Goal: Task Accomplishment & Management: Manage account settings

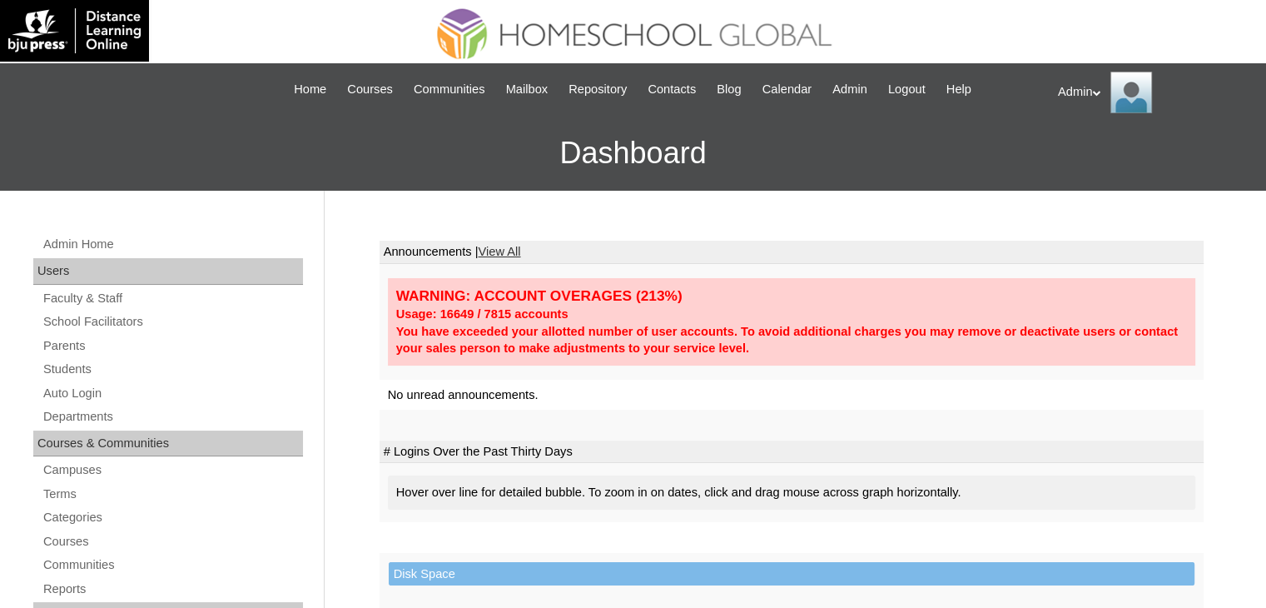
click at [77, 370] on link "Students" at bounding box center [172, 369] width 261 height 21
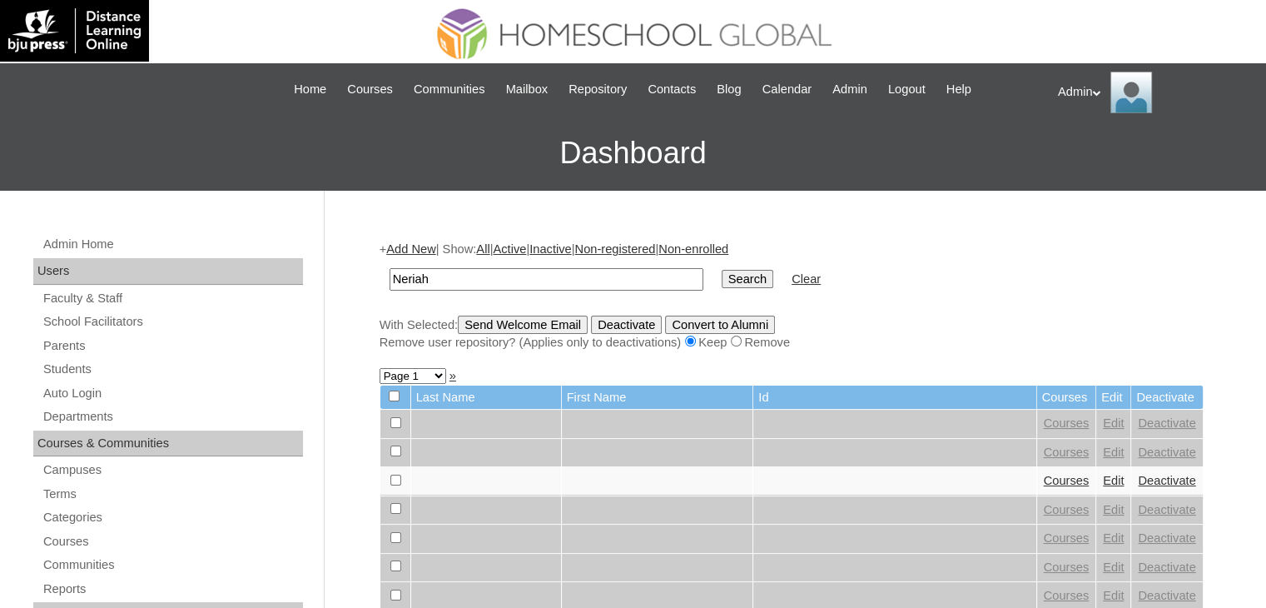
type input "Neriah"
click at [722, 277] on input "Search" at bounding box center [748, 279] width 52 height 18
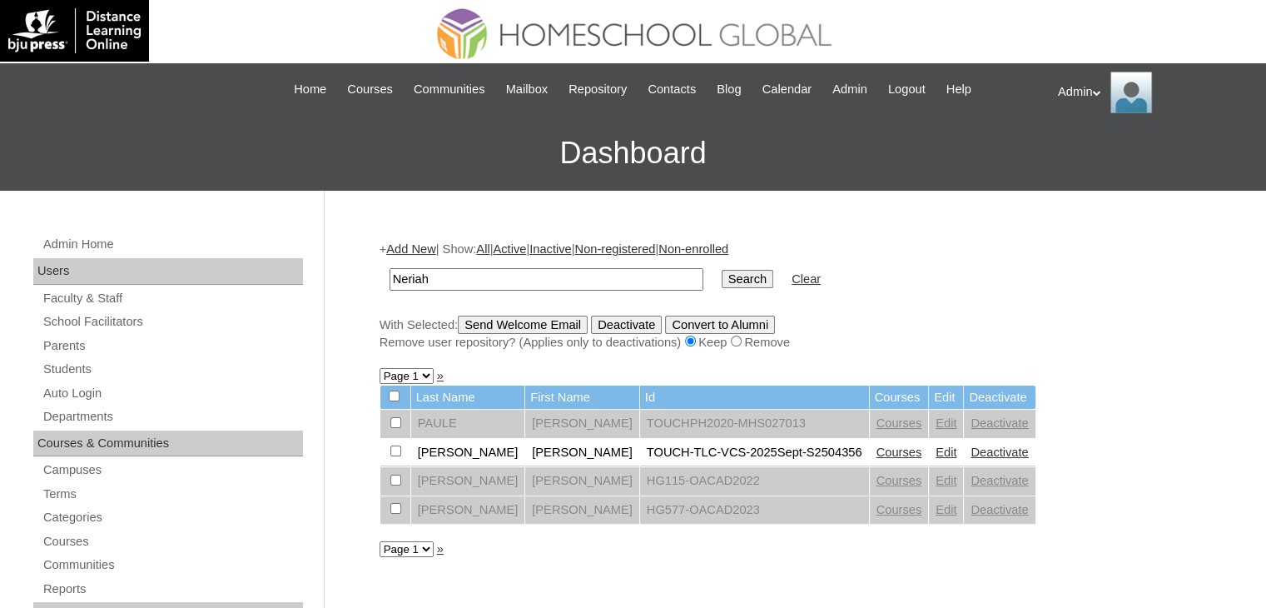
click at [877, 450] on link "Courses" at bounding box center [900, 451] width 46 height 13
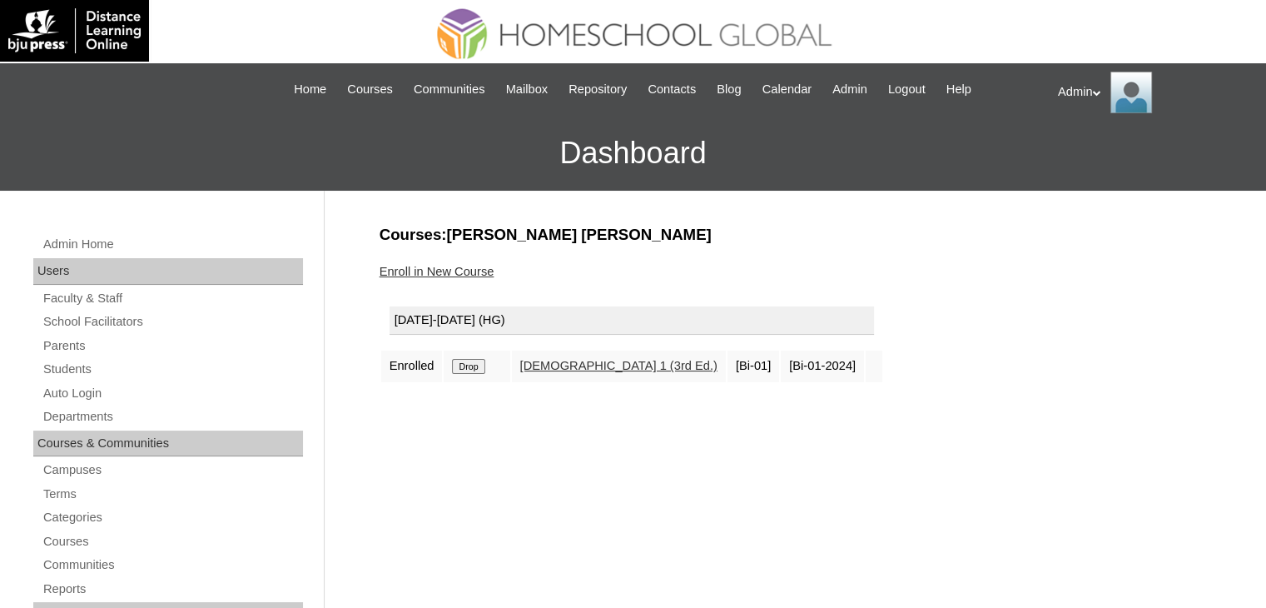
click at [450, 275] on link "Enroll in New Course" at bounding box center [437, 271] width 115 height 13
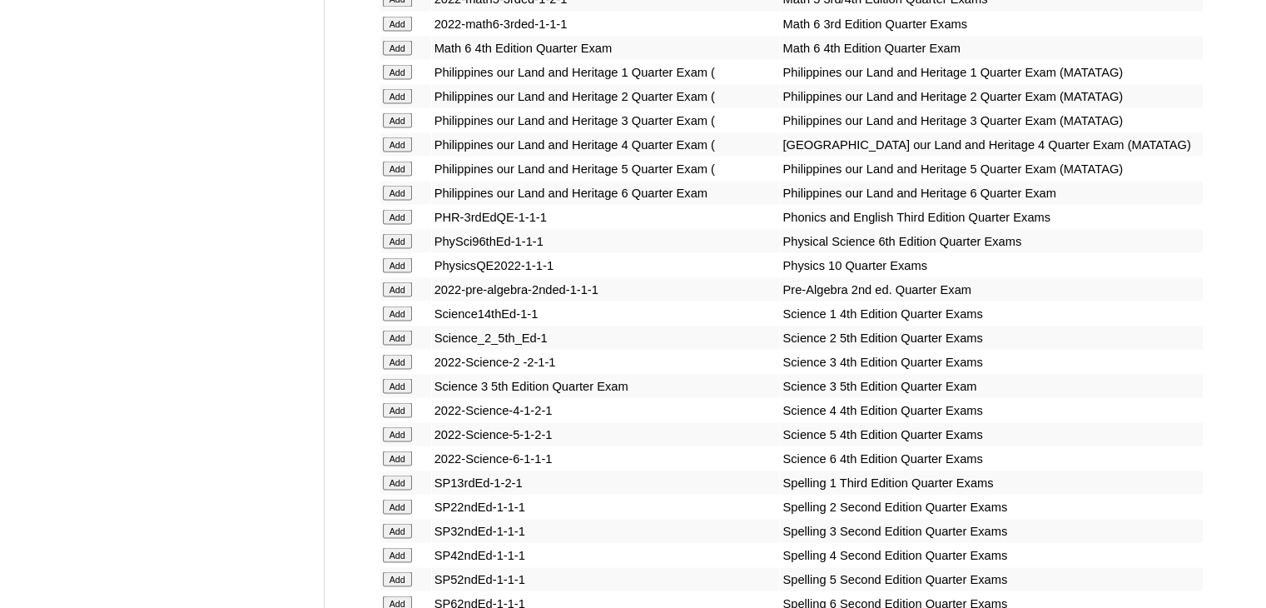
scroll to position [6462, 0]
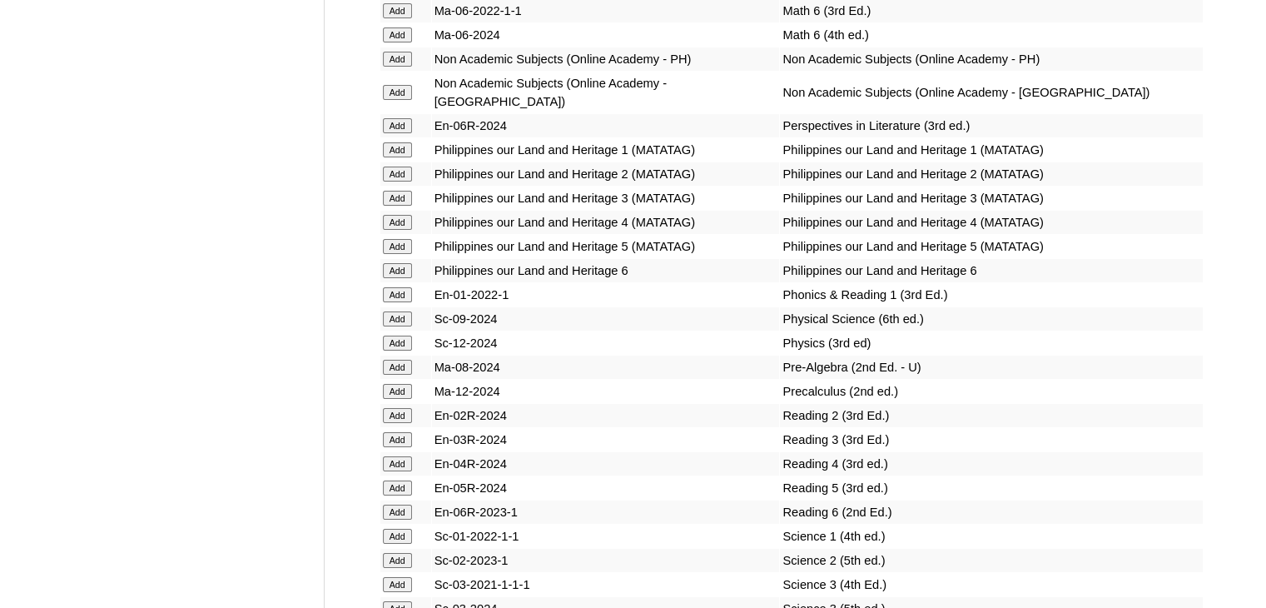
click at [400, 302] on input "Add" at bounding box center [397, 294] width 29 height 15
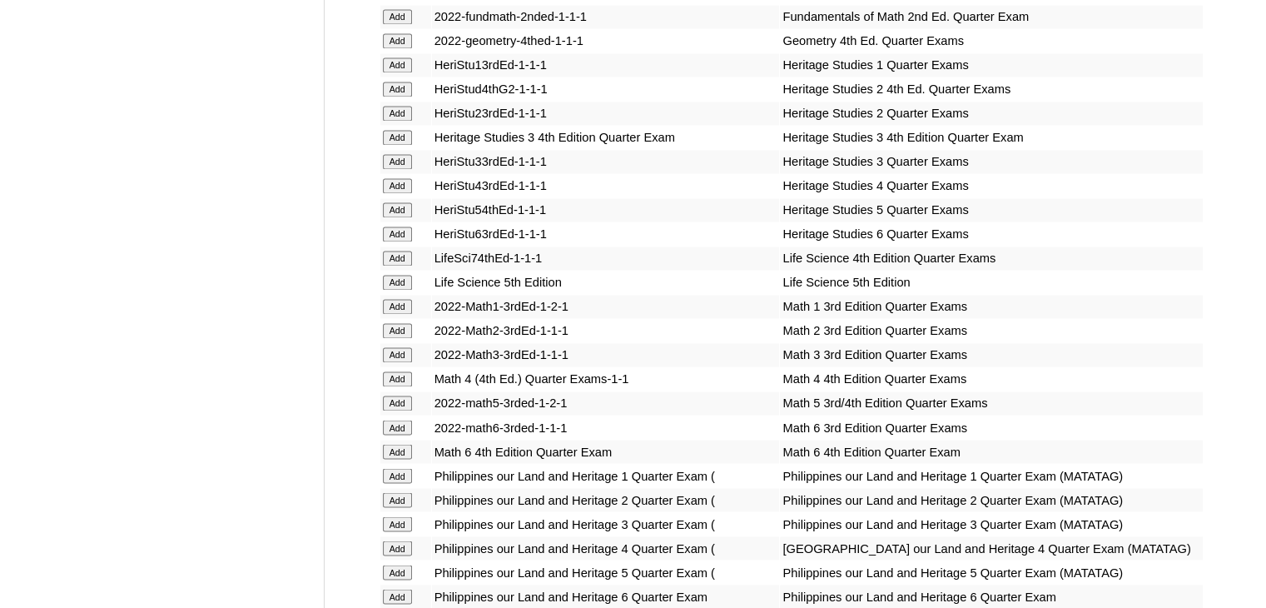
scroll to position [6078, 0]
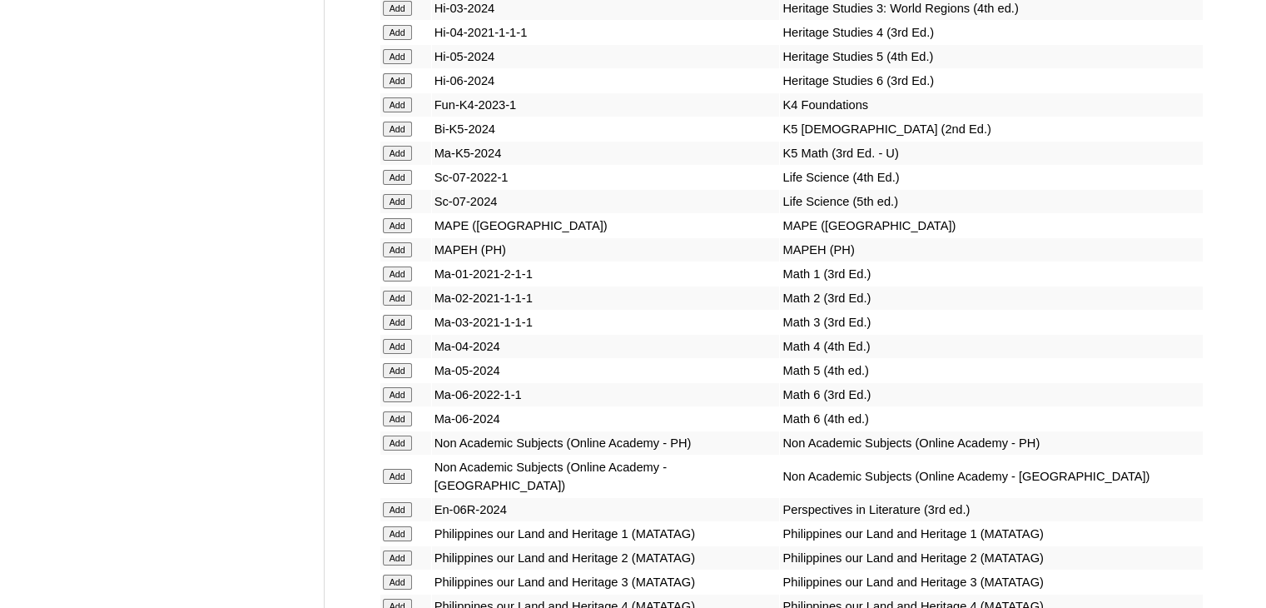
click at [399, 281] on input "Add" at bounding box center [397, 273] width 29 height 15
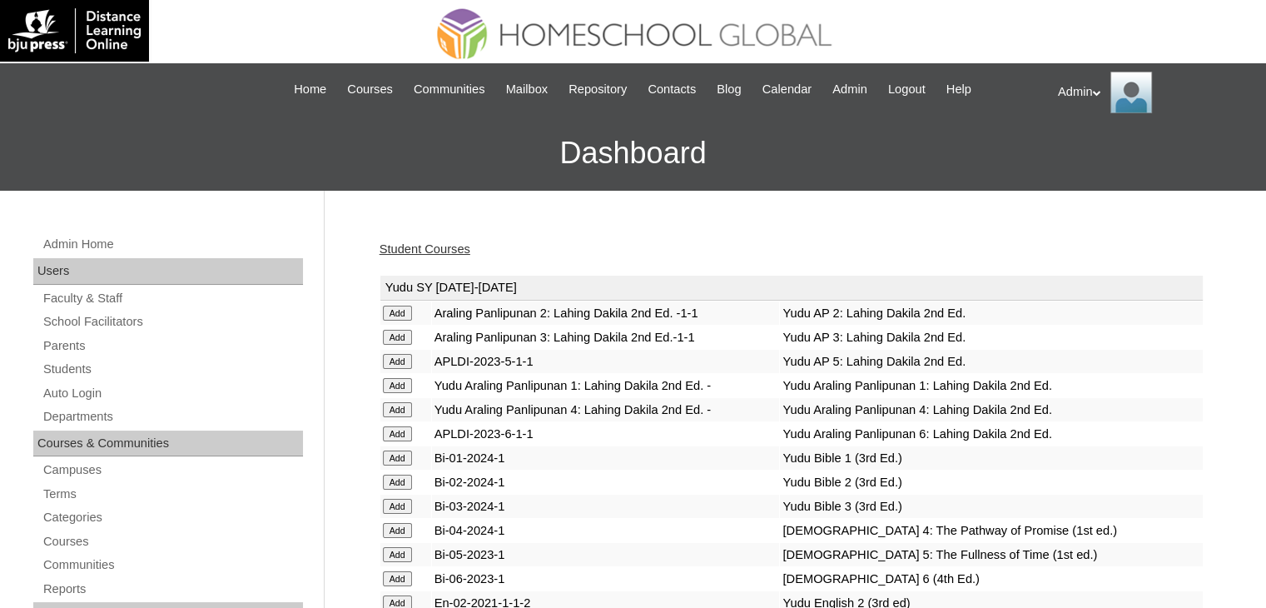
click at [603, 473] on td "Bi-02-2024-1" at bounding box center [606, 481] width 348 height 23
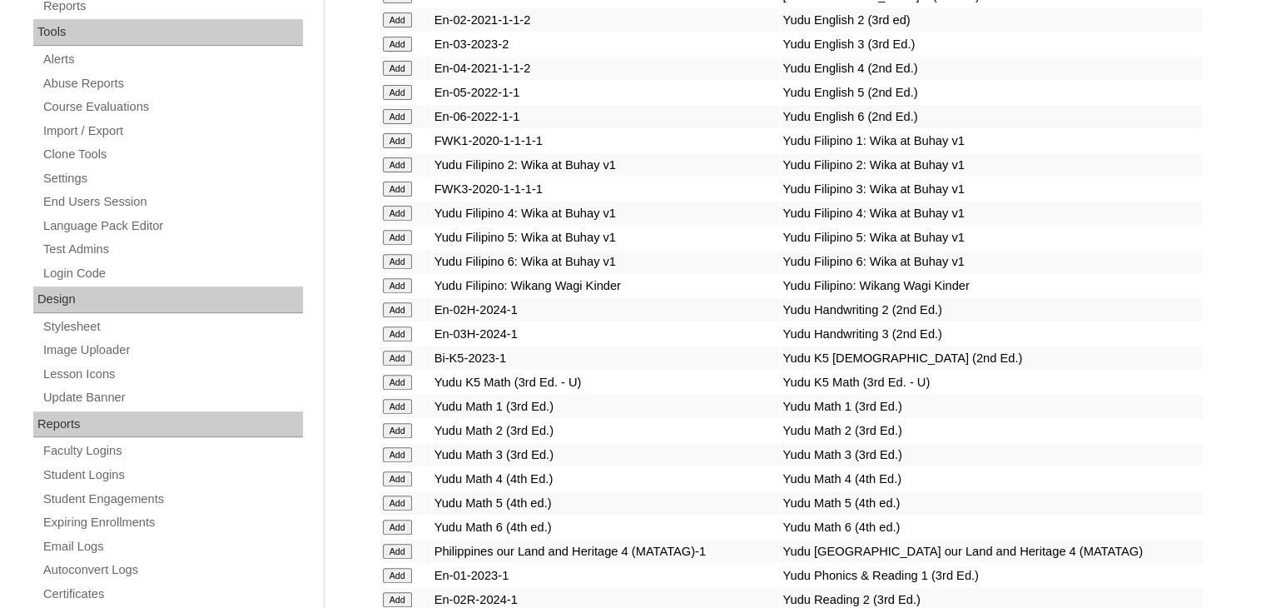
scroll to position [5574, 0]
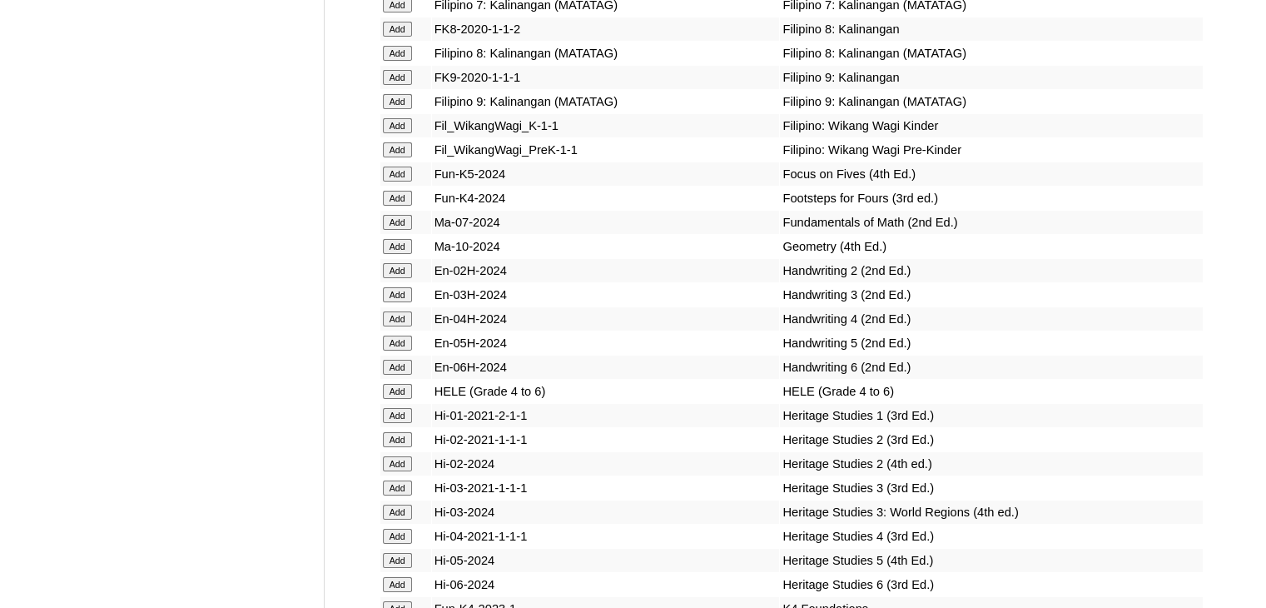
click at [723, 282] on td "En-02H-2024" at bounding box center [606, 270] width 348 height 23
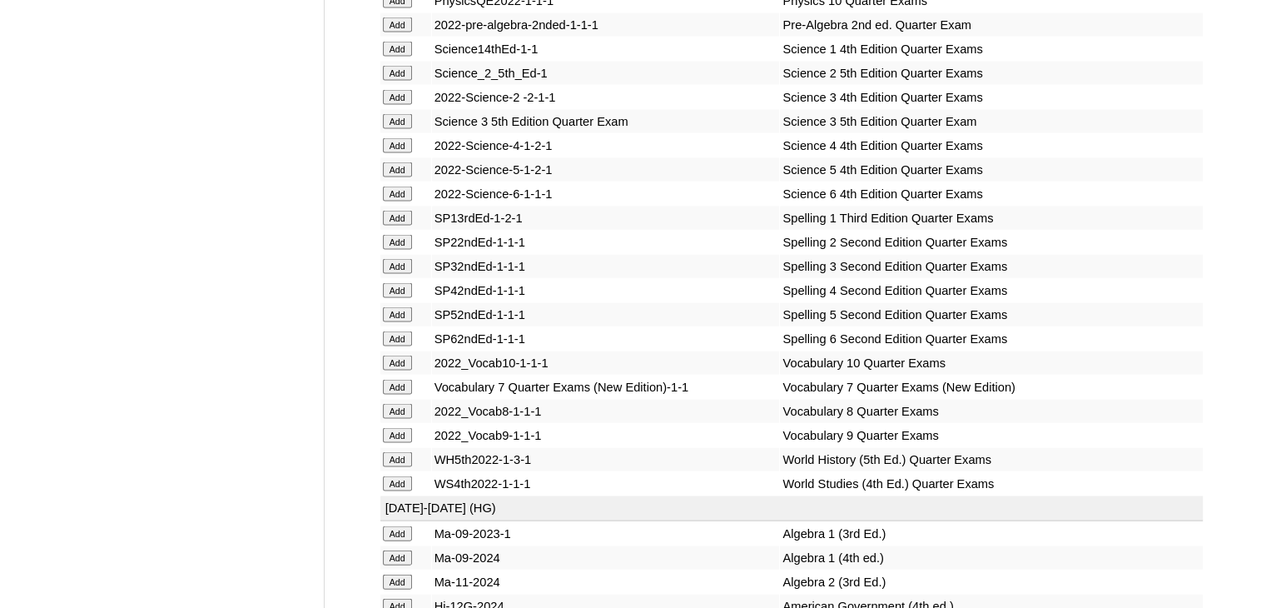
scroll to position [6941, 0]
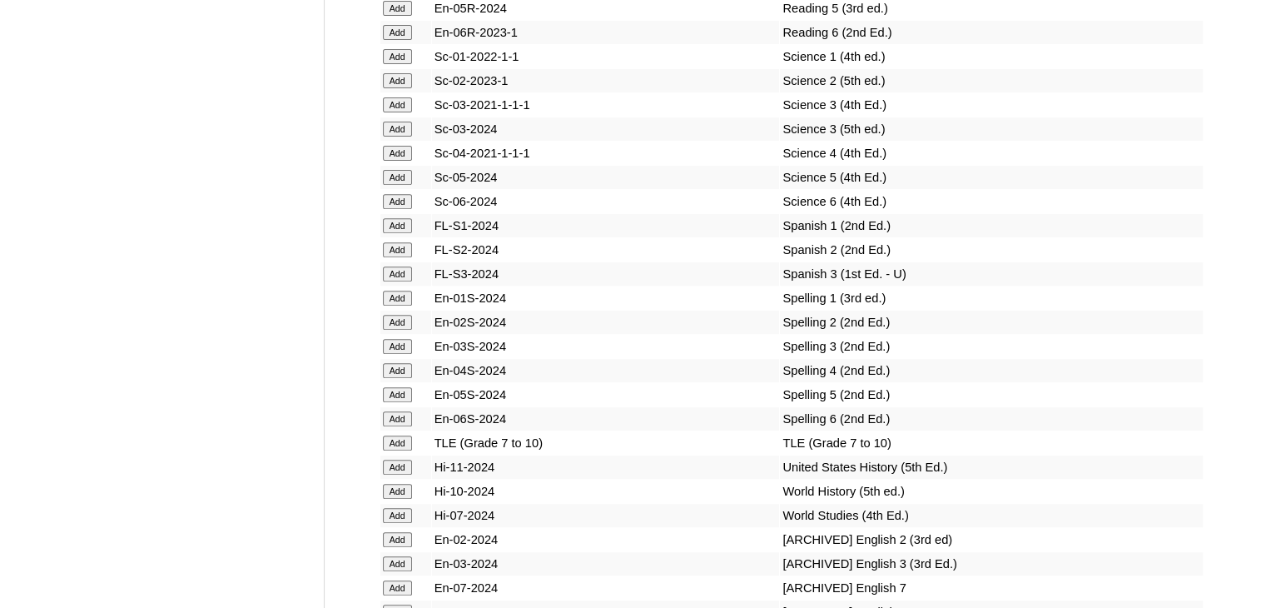
click at [393, 304] on input "Add" at bounding box center [397, 298] width 29 height 15
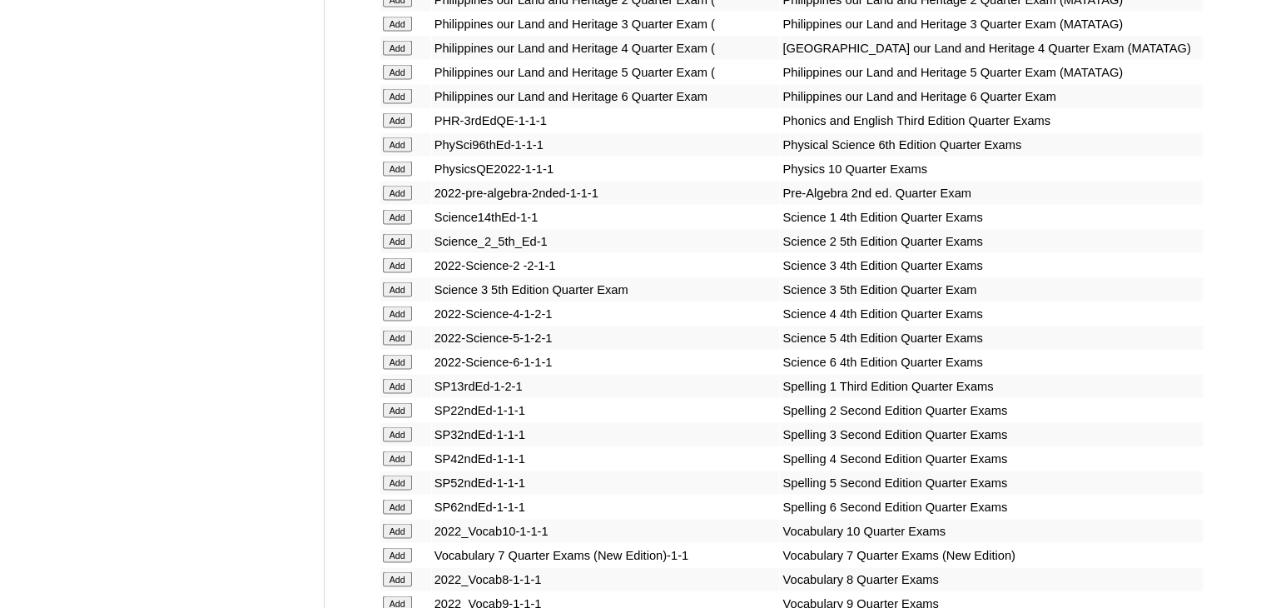
scroll to position [6701, 0]
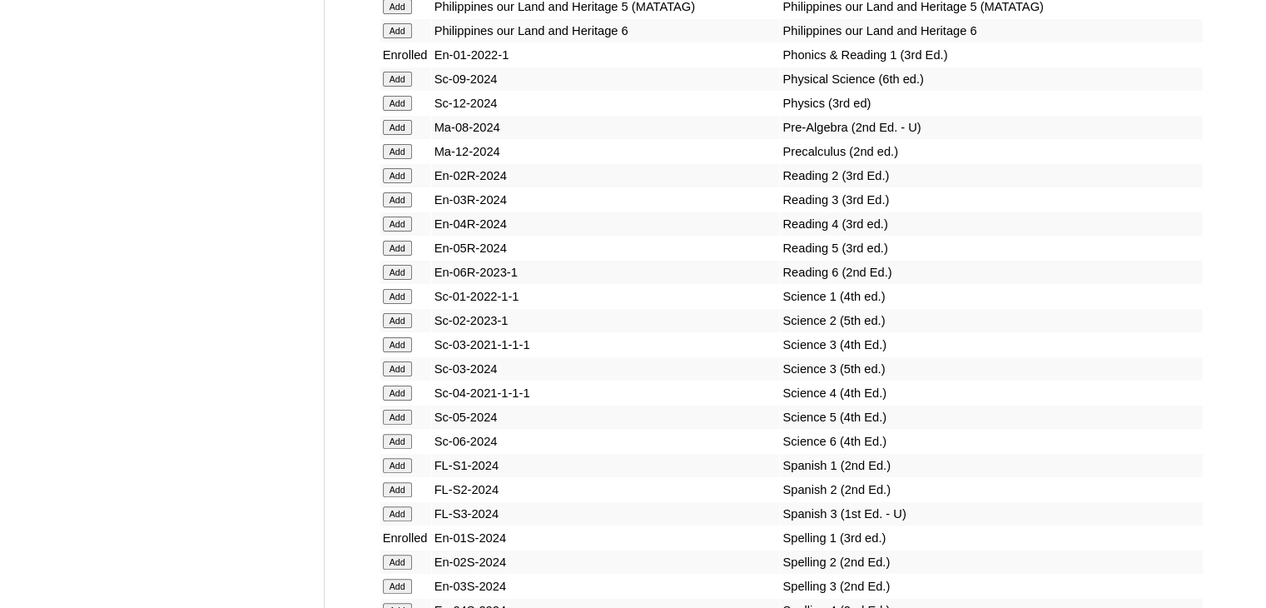
click at [402, 302] on input "Add" at bounding box center [397, 296] width 29 height 15
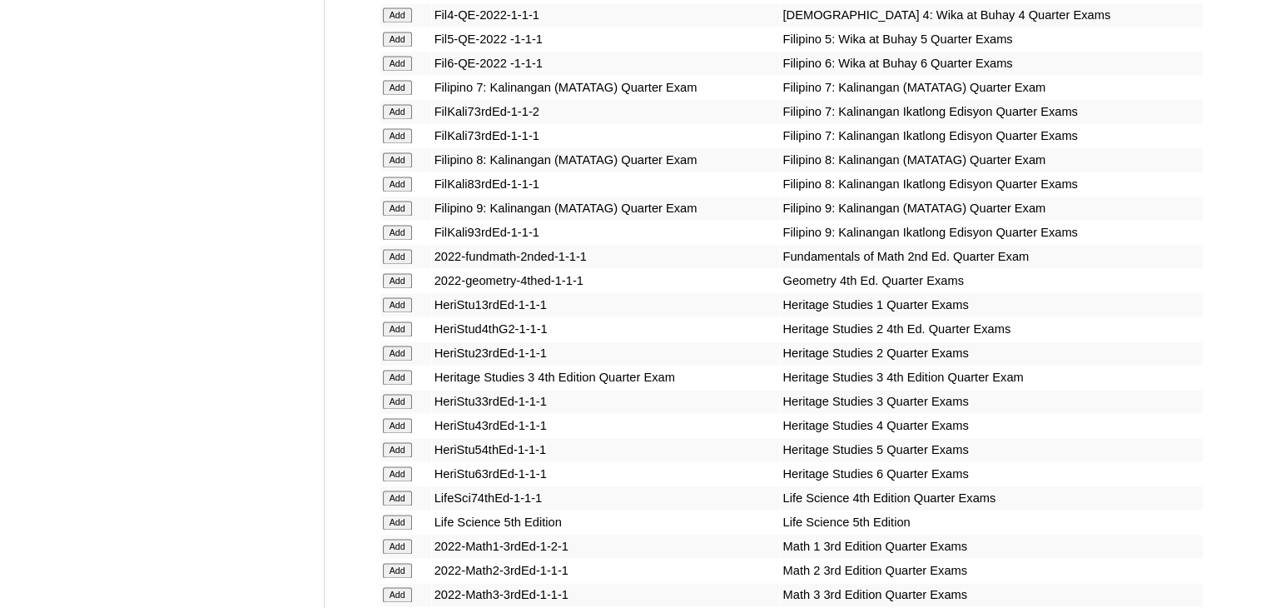
scroll to position [5718, 0]
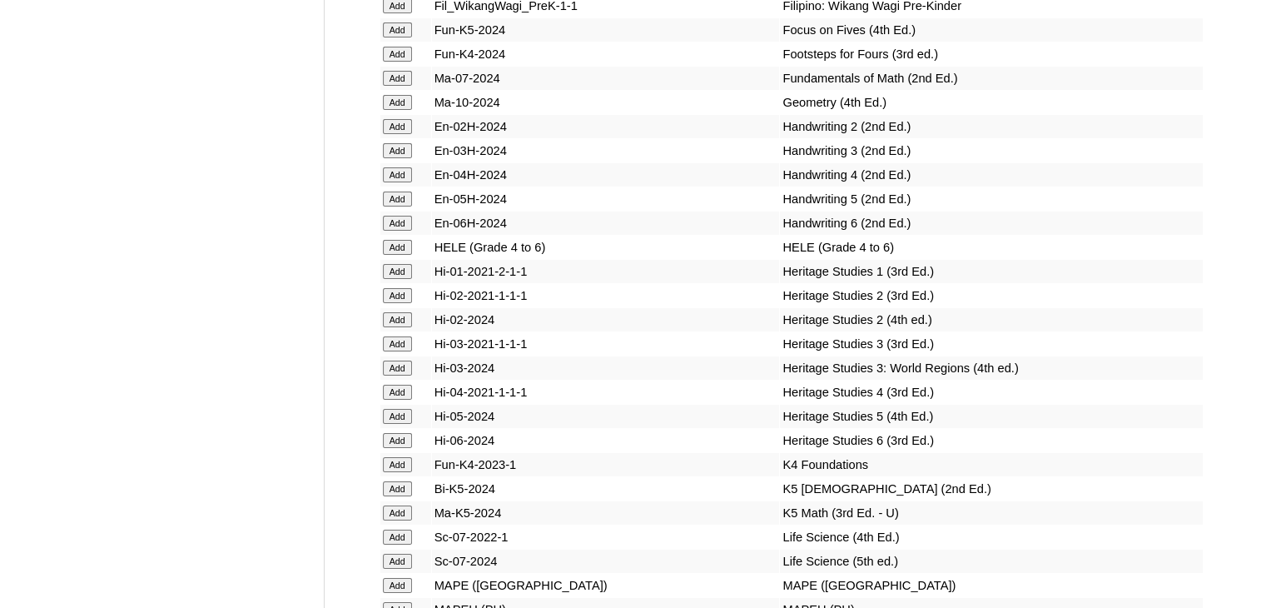
click at [392, 279] on input "Add" at bounding box center [397, 271] width 29 height 15
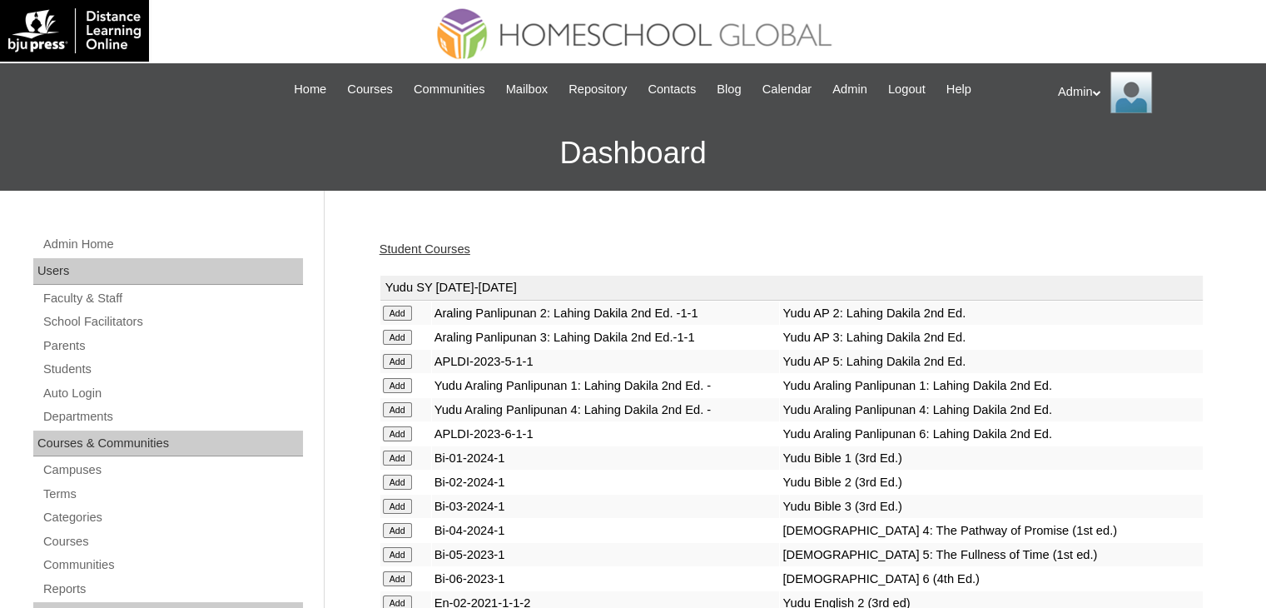
click at [460, 245] on link "Student Courses" at bounding box center [425, 248] width 91 height 13
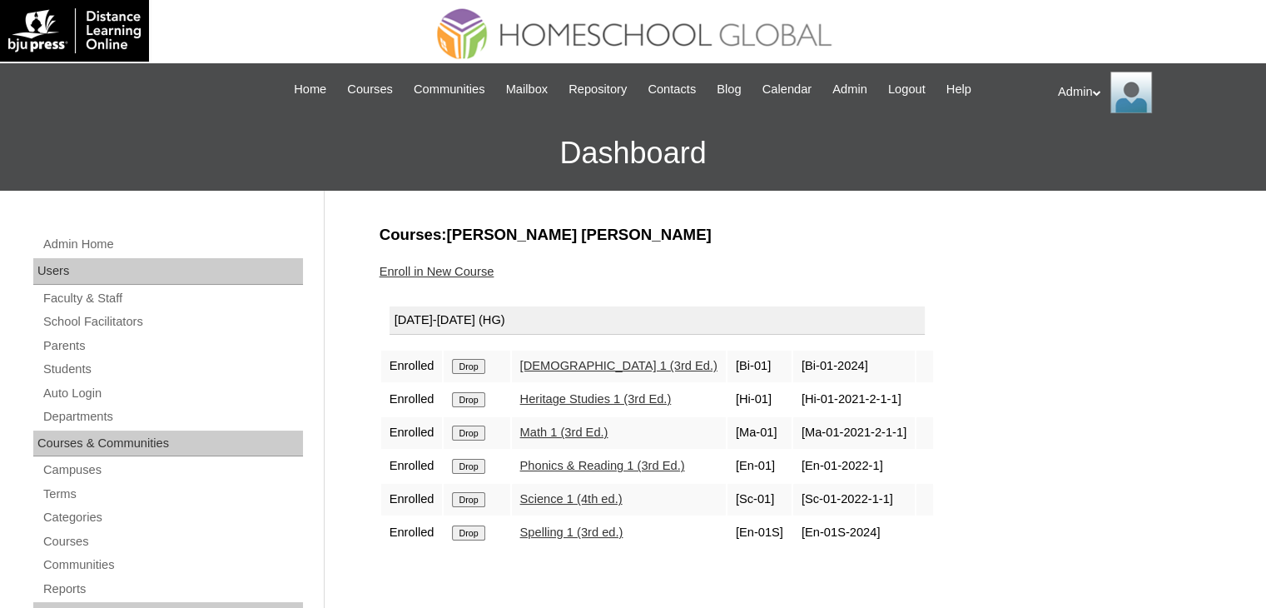
scroll to position [190, 0]
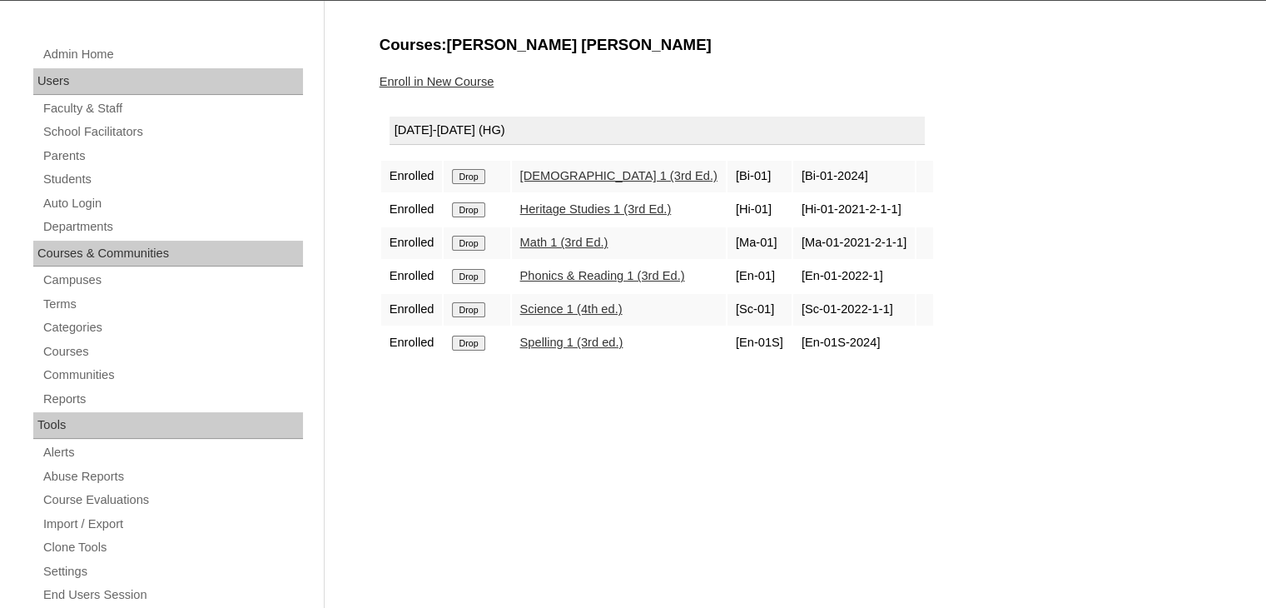
click at [470, 207] on input "Drop" at bounding box center [468, 209] width 32 height 15
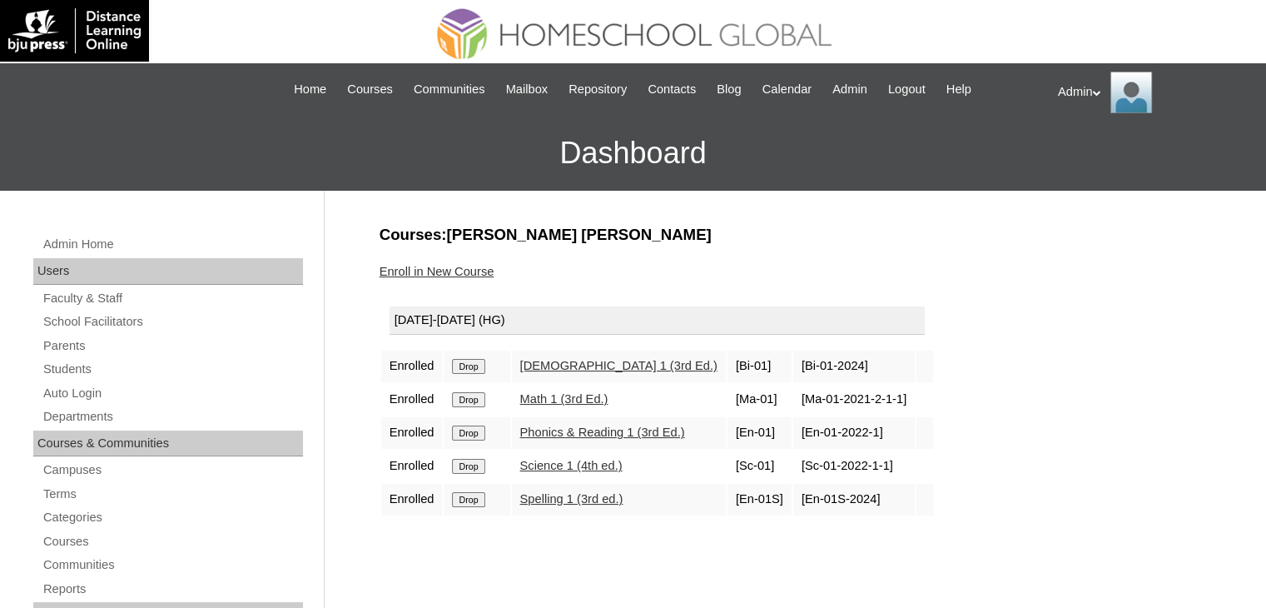
click at [470, 274] on link "Enroll in New Course" at bounding box center [437, 271] width 115 height 13
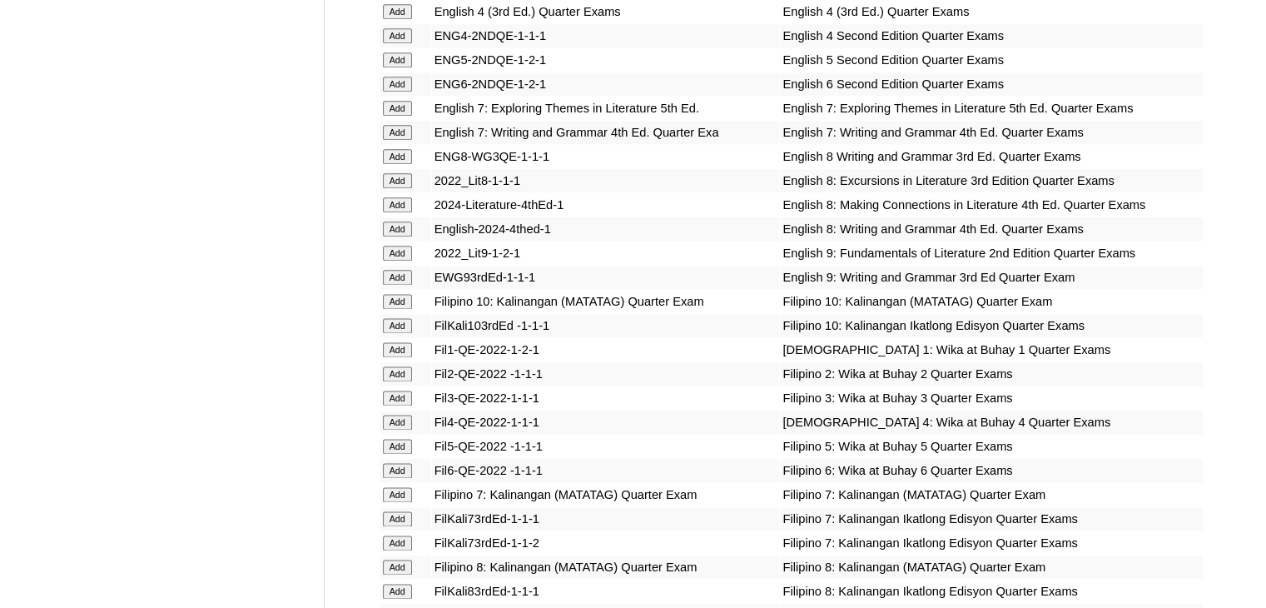
scroll to position [5095, 0]
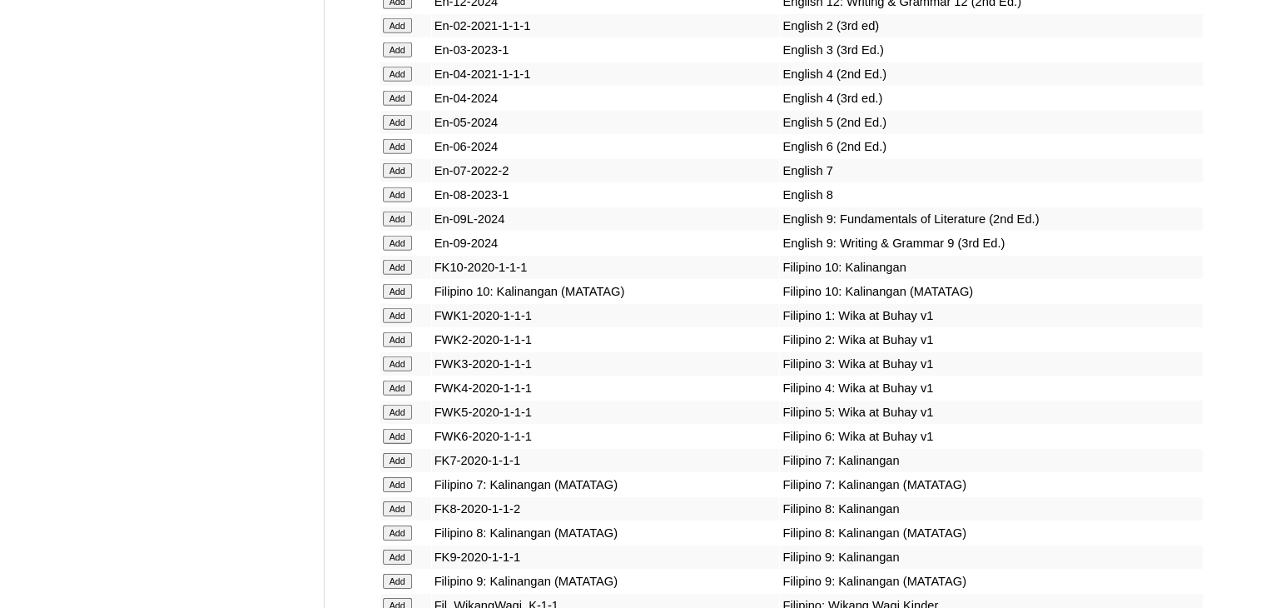
click at [396, 327] on td "Add" at bounding box center [405, 315] width 51 height 23
click at [397, 323] on input "Add" at bounding box center [397, 315] width 29 height 15
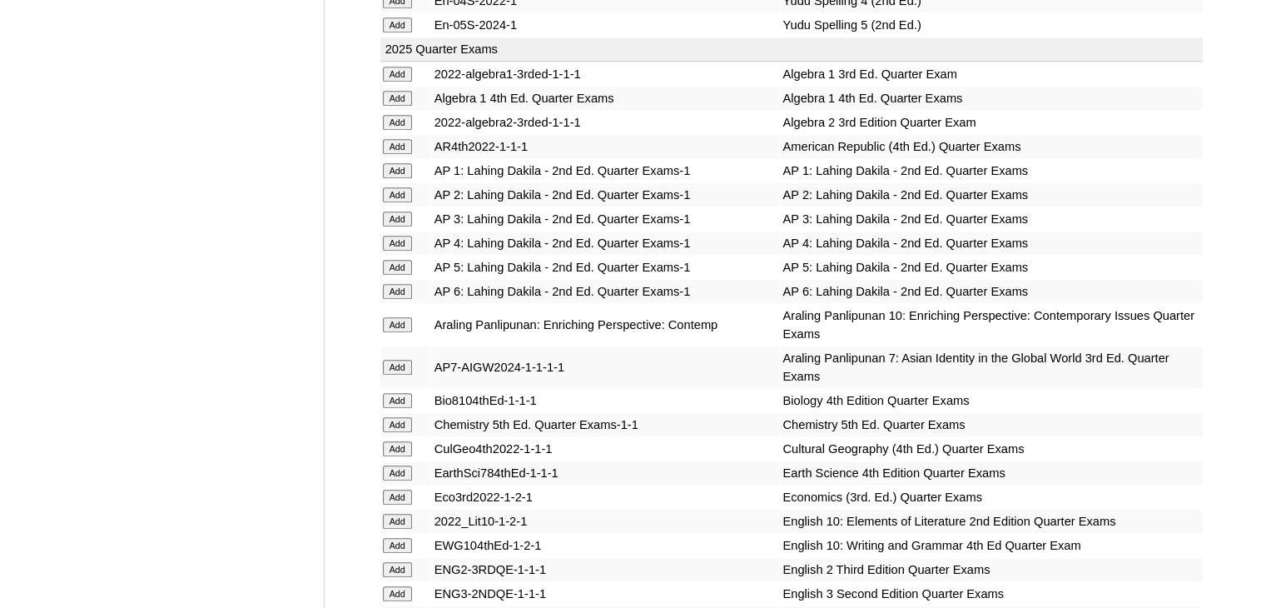
scroll to position [3873, 0]
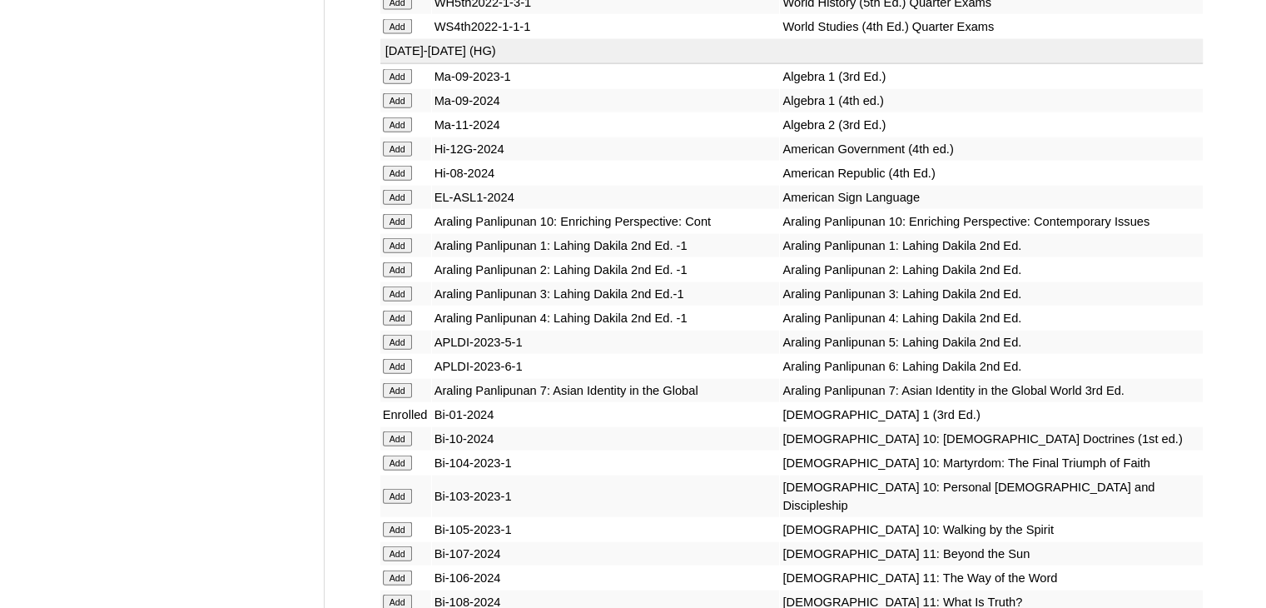
click at [397, 253] on input "Add" at bounding box center [397, 245] width 29 height 15
click at [619, 137] on td "Ma-11-2024" at bounding box center [606, 124] width 348 height 23
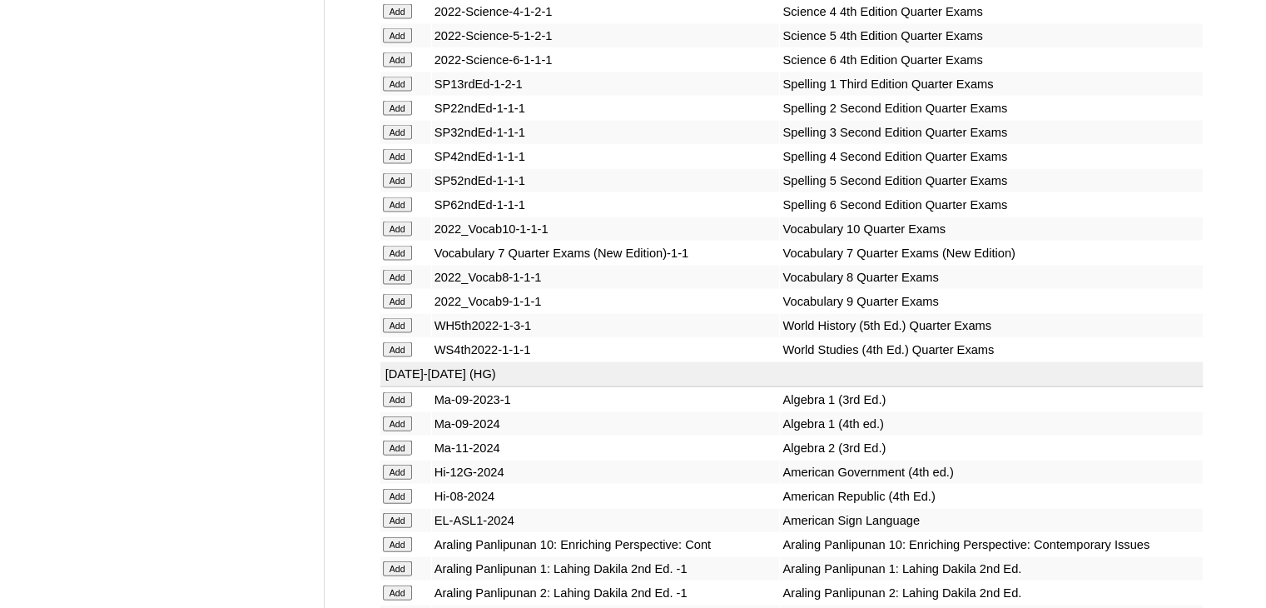
scroll to position [3496, 0]
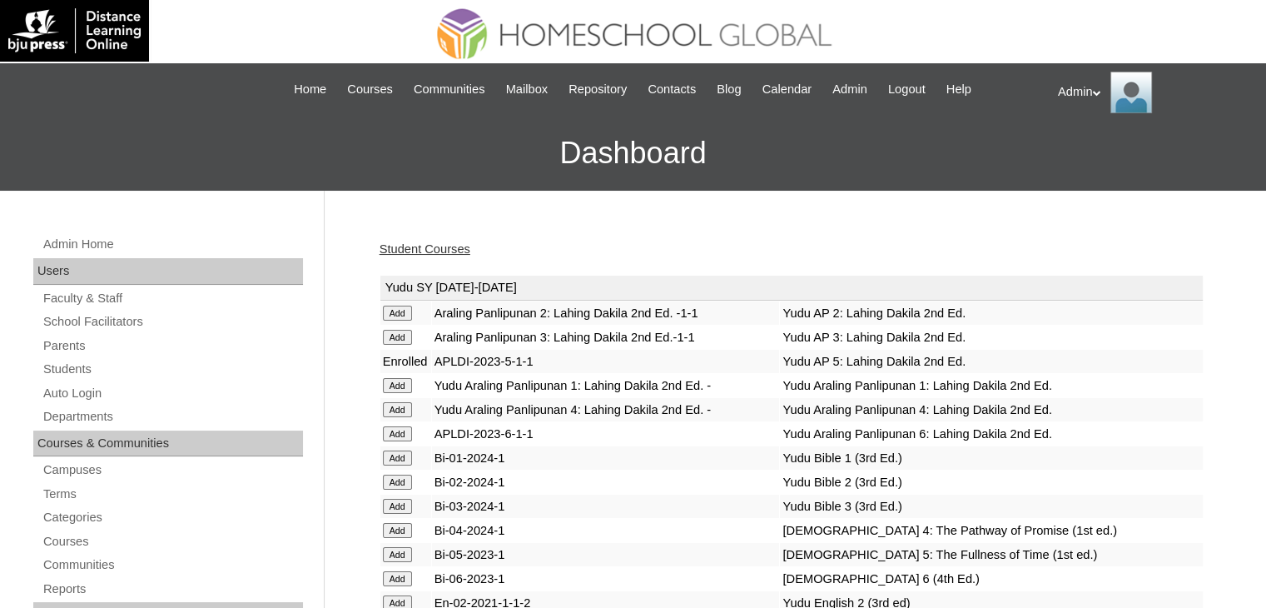
click at [459, 245] on link "Student Courses" at bounding box center [425, 248] width 91 height 13
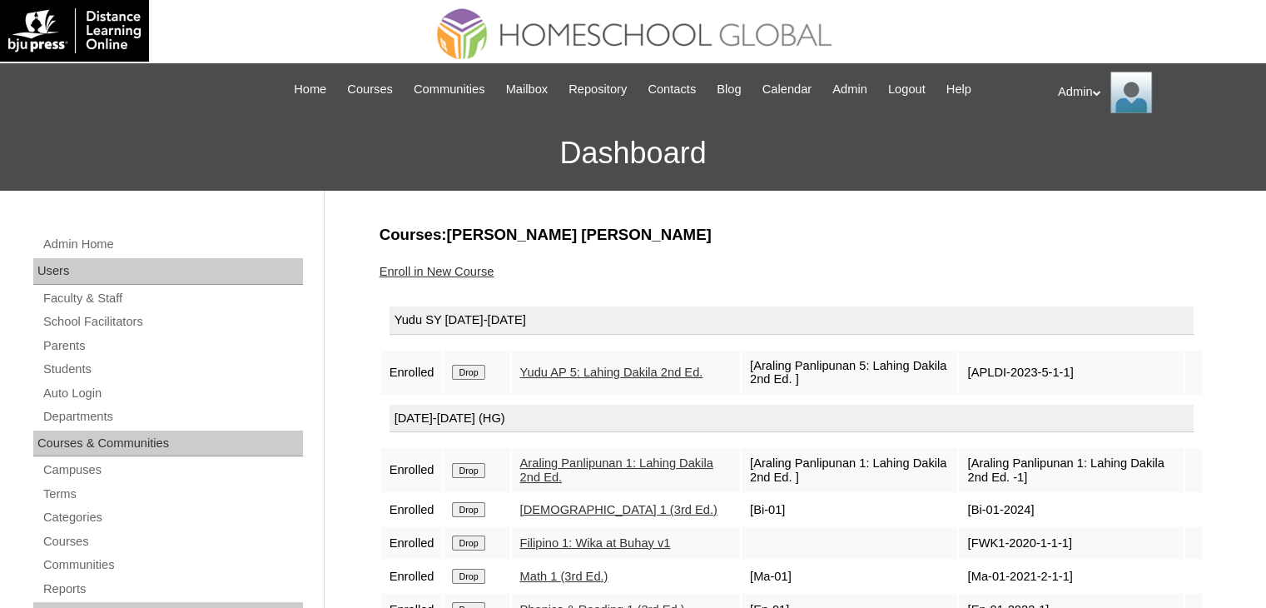
click at [478, 375] on input "Drop" at bounding box center [468, 372] width 32 height 15
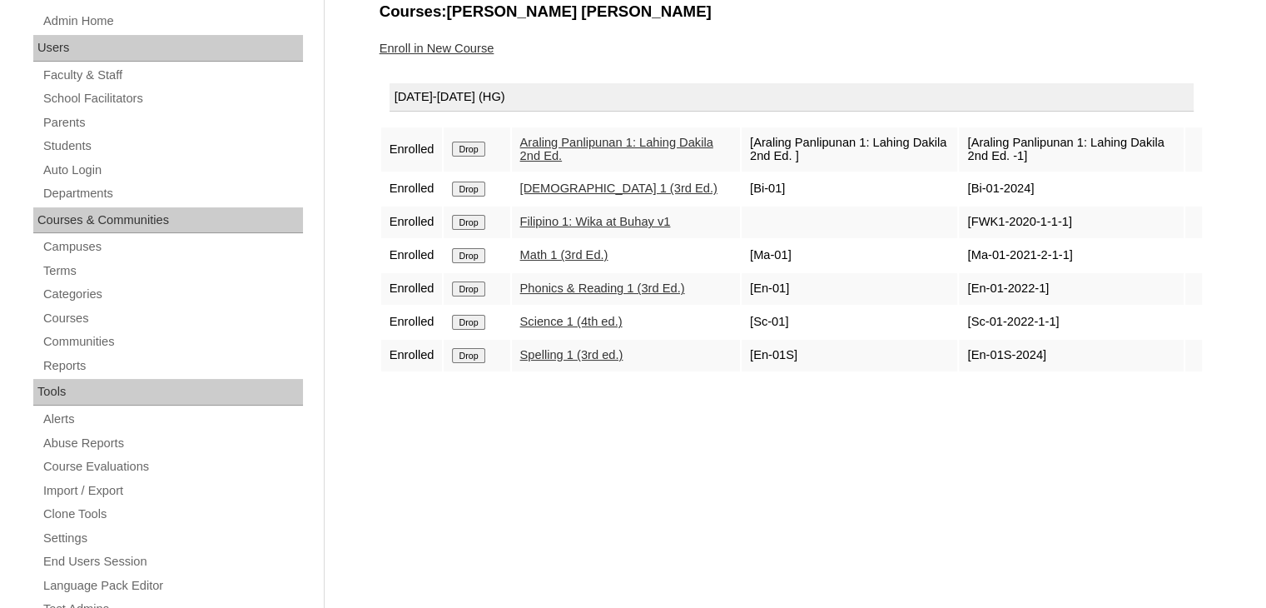
scroll to position [225, 0]
click at [90, 149] on link "Students" at bounding box center [172, 144] width 261 height 21
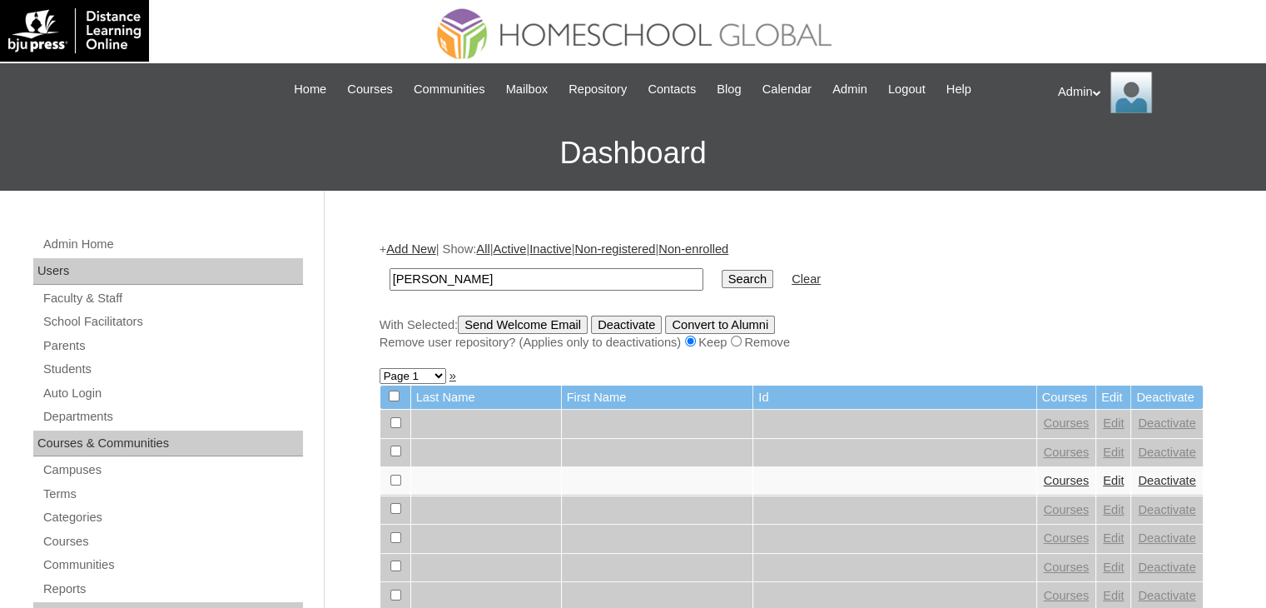
type input "[PERSON_NAME]"
click at [722, 278] on input "Search" at bounding box center [748, 279] width 52 height 18
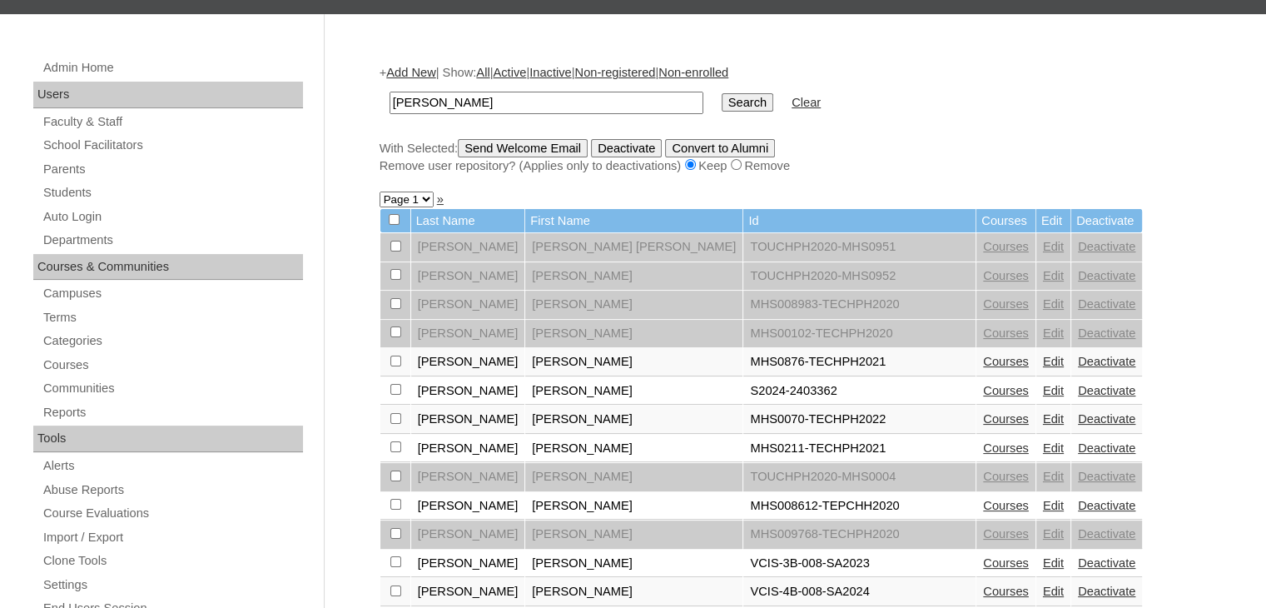
scroll to position [180, 0]
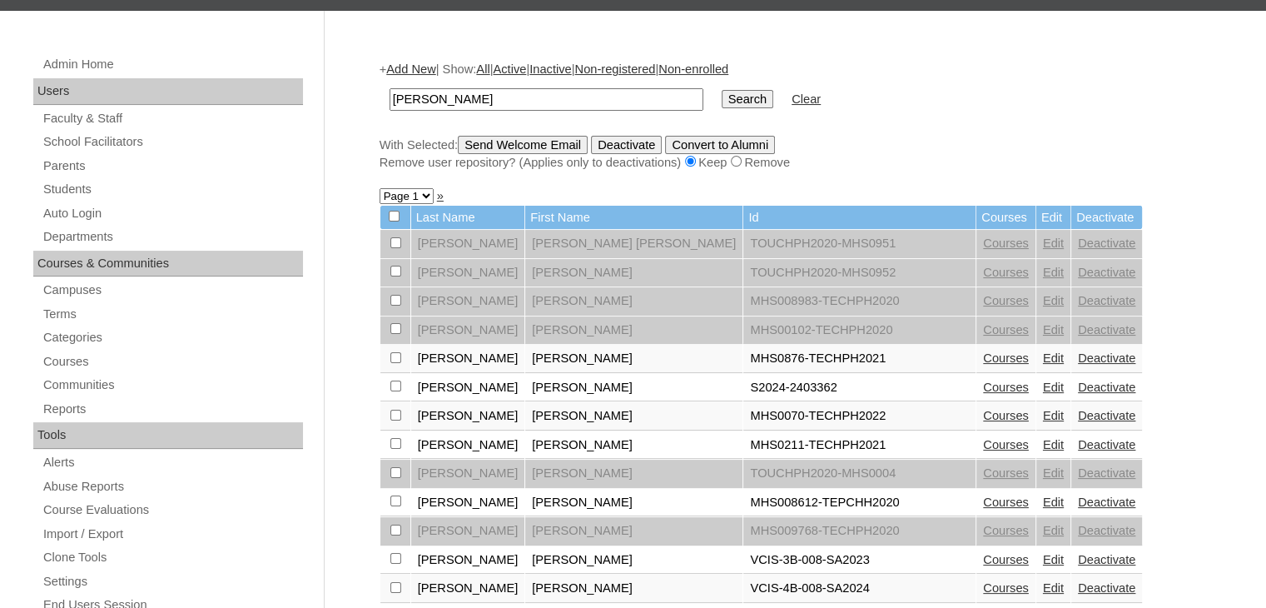
click at [1043, 385] on link "Edit" at bounding box center [1053, 386] width 21 height 13
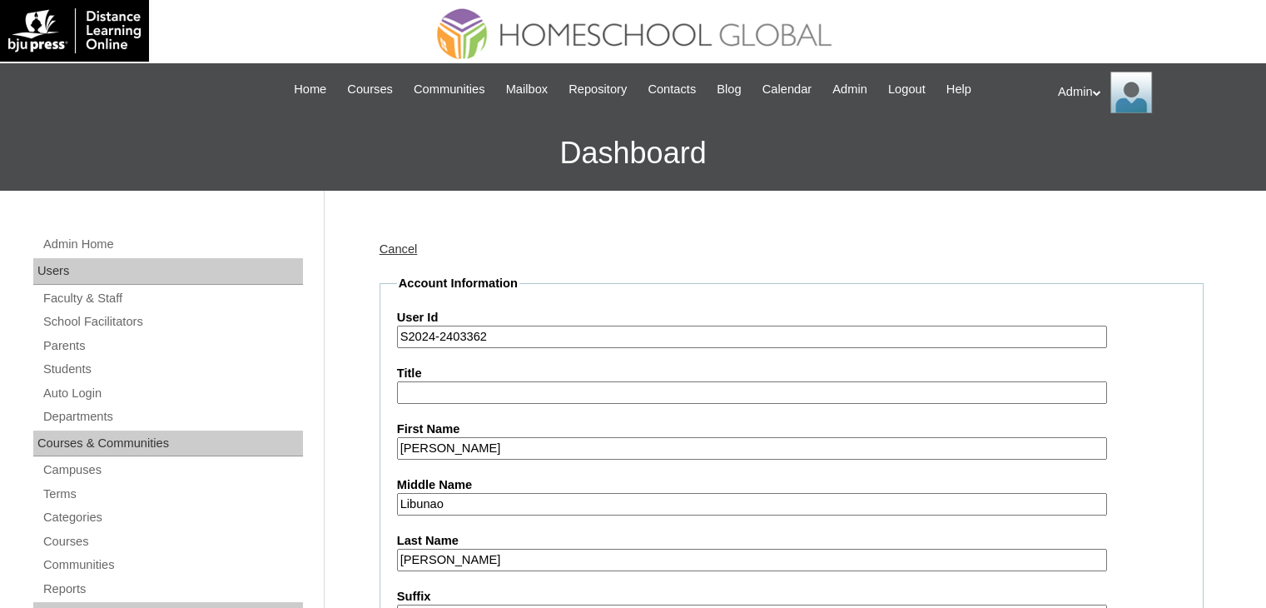
click at [406, 340] on input "S2024-2403362" at bounding box center [752, 336] width 710 height 22
click at [504, 330] on input "S2024-2403362" at bounding box center [752, 336] width 710 height 22
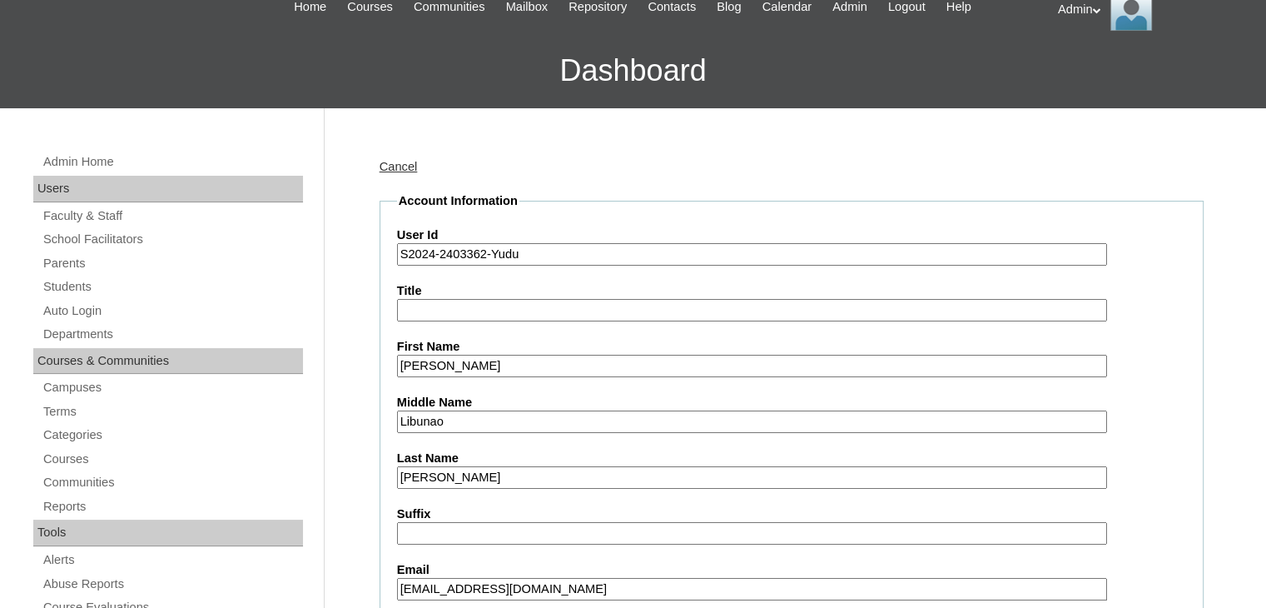
scroll to position [140, 0]
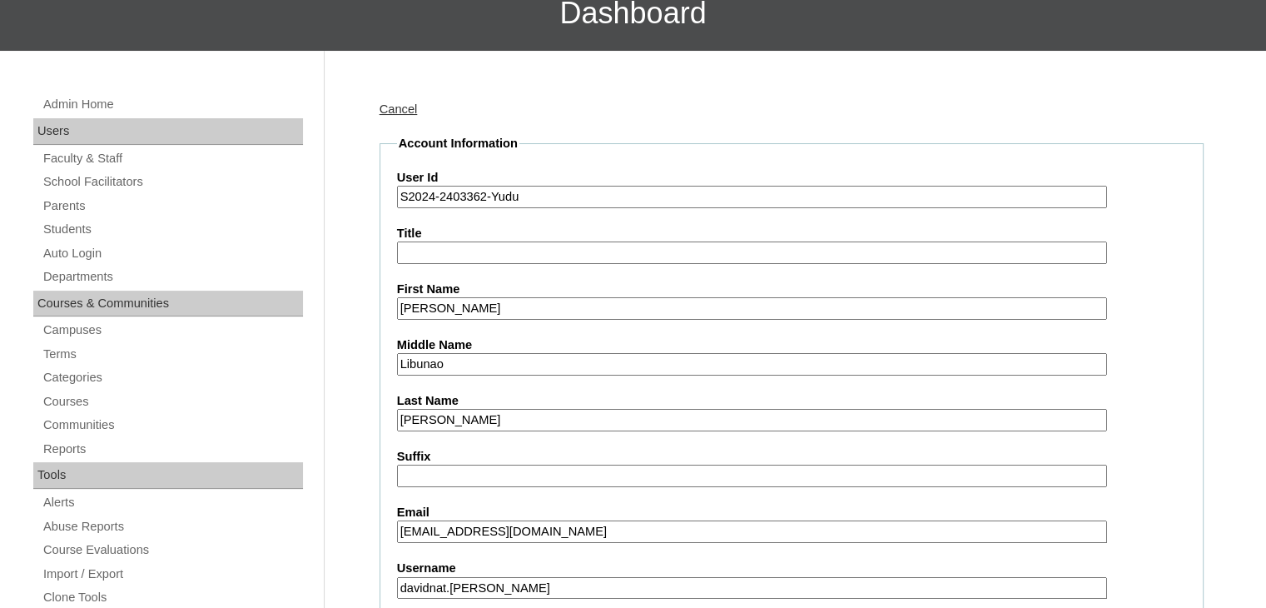
click at [433, 195] on input "S2024-2403362-Yudu" at bounding box center [752, 197] width 710 height 22
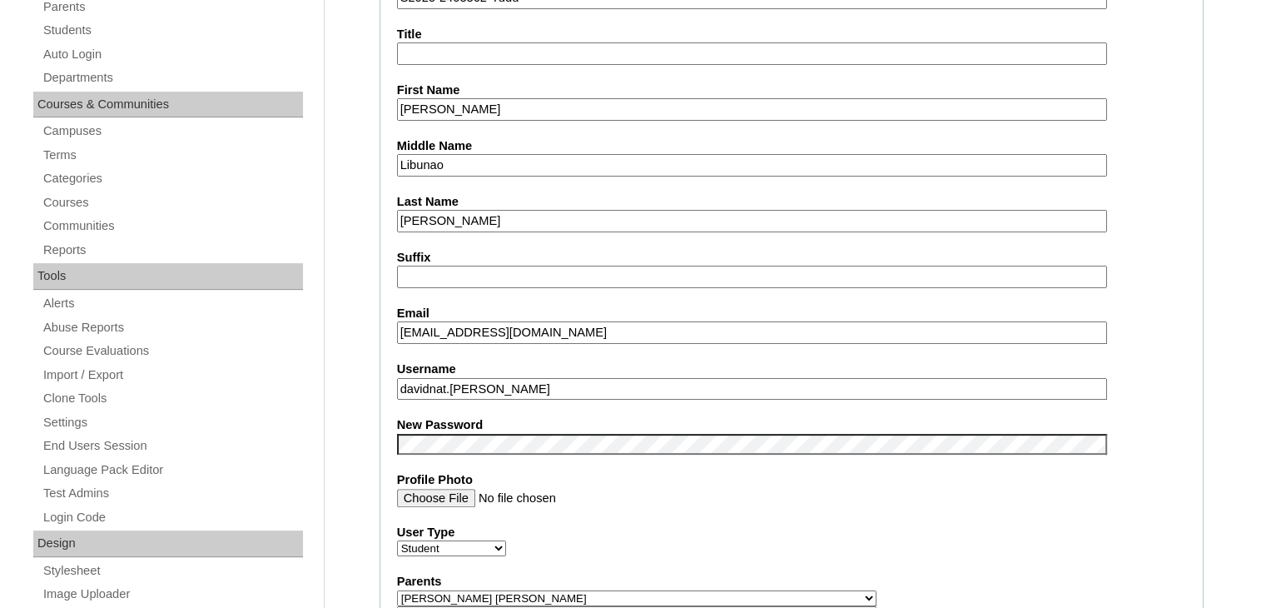
scroll to position [340, 0]
type input "S2025-2403362-Yudu"
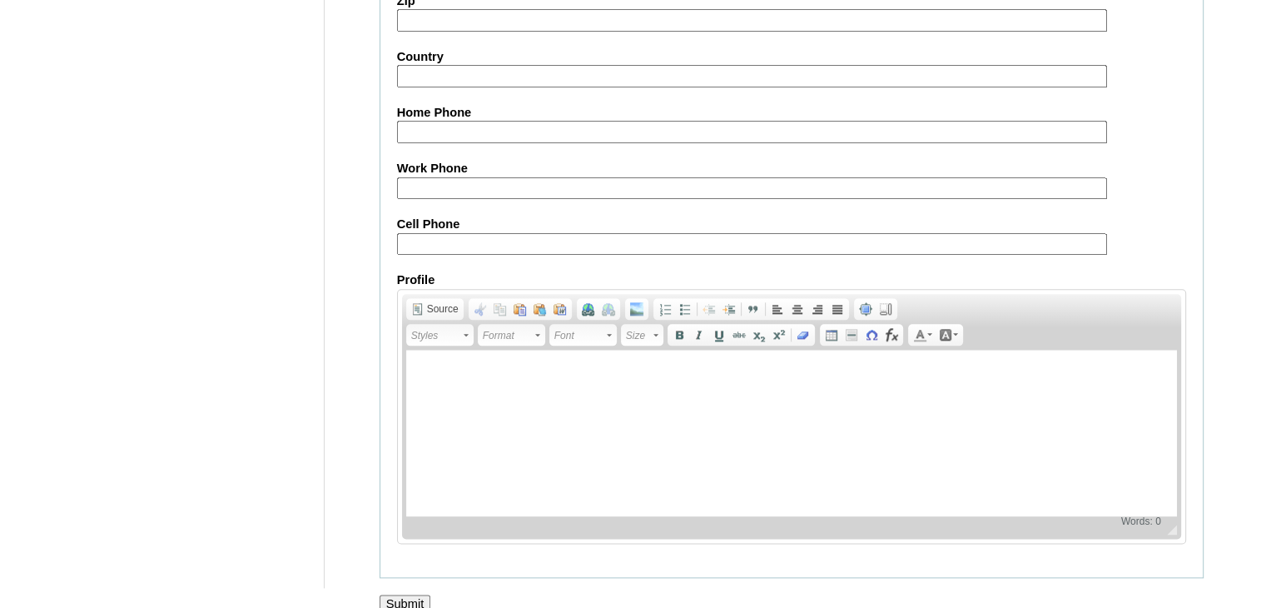
scroll to position [1911, 0]
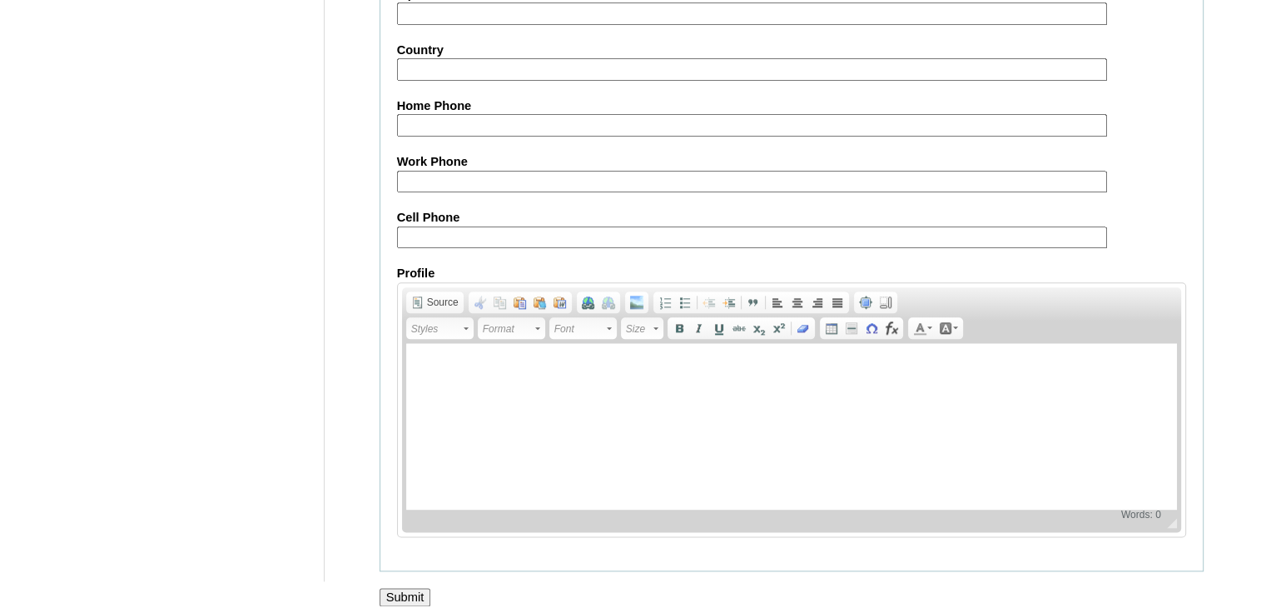
click at [416, 588] on input "Submit" at bounding box center [406, 597] width 52 height 18
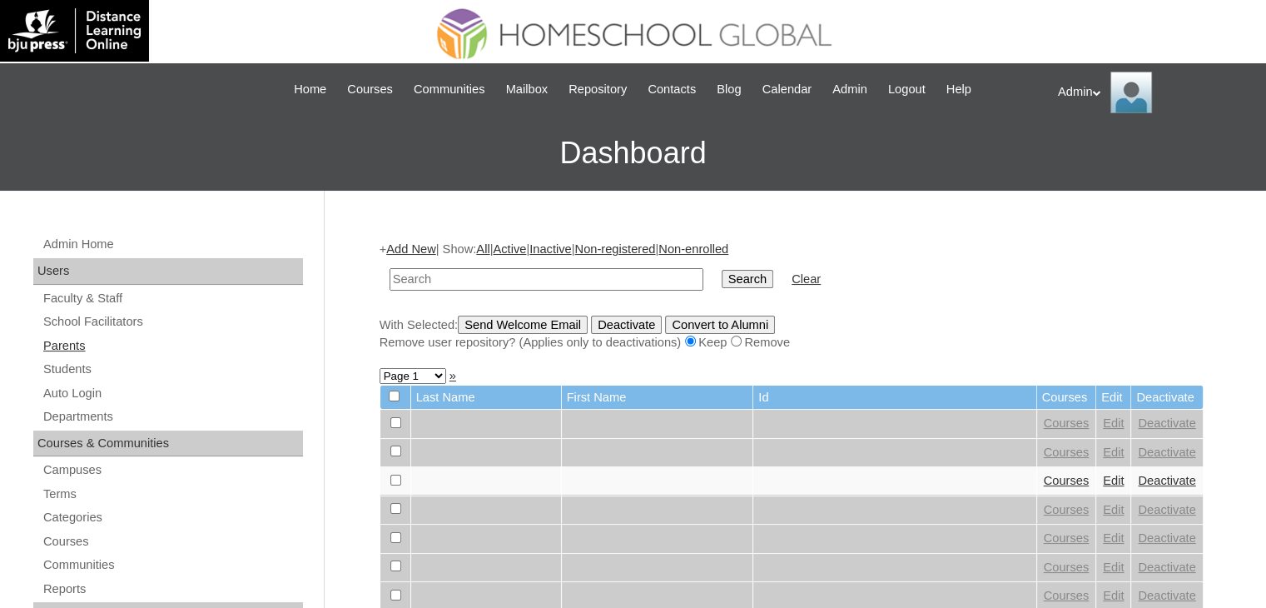
click at [66, 354] on link "Parents" at bounding box center [172, 345] width 261 height 21
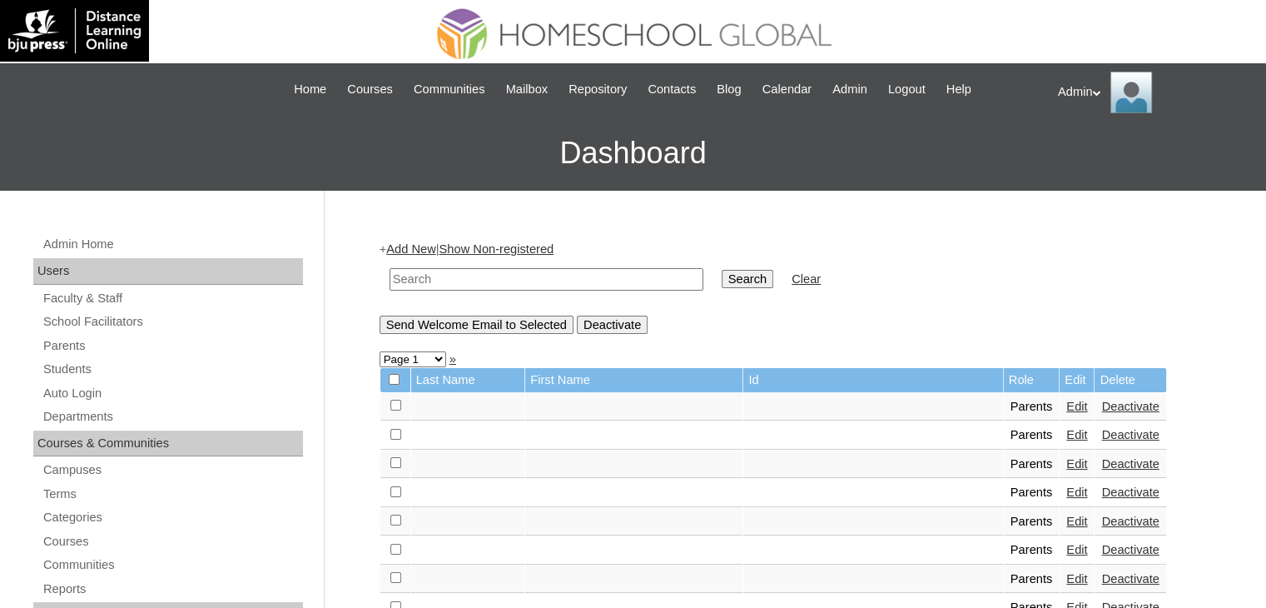
click at [539, 268] on input "text" at bounding box center [547, 279] width 314 height 22
type input "[PERSON_NAME]"
click at [722, 283] on input "Search" at bounding box center [748, 279] width 52 height 18
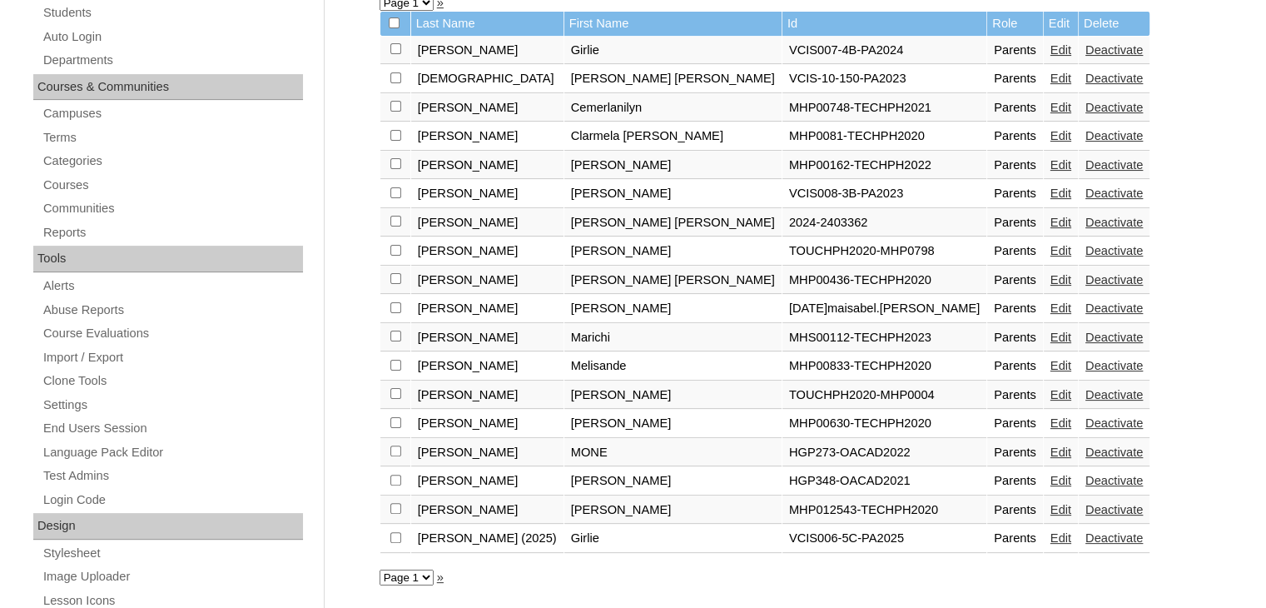
scroll to position [381, 0]
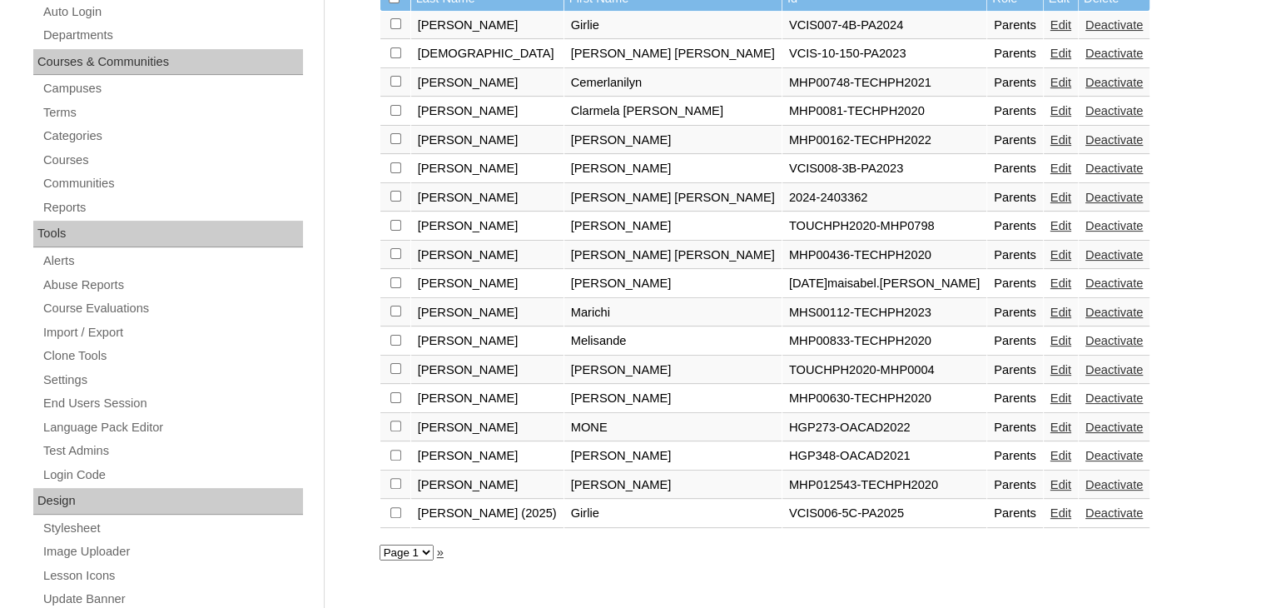
click at [1051, 191] on link "Edit" at bounding box center [1061, 197] width 21 height 13
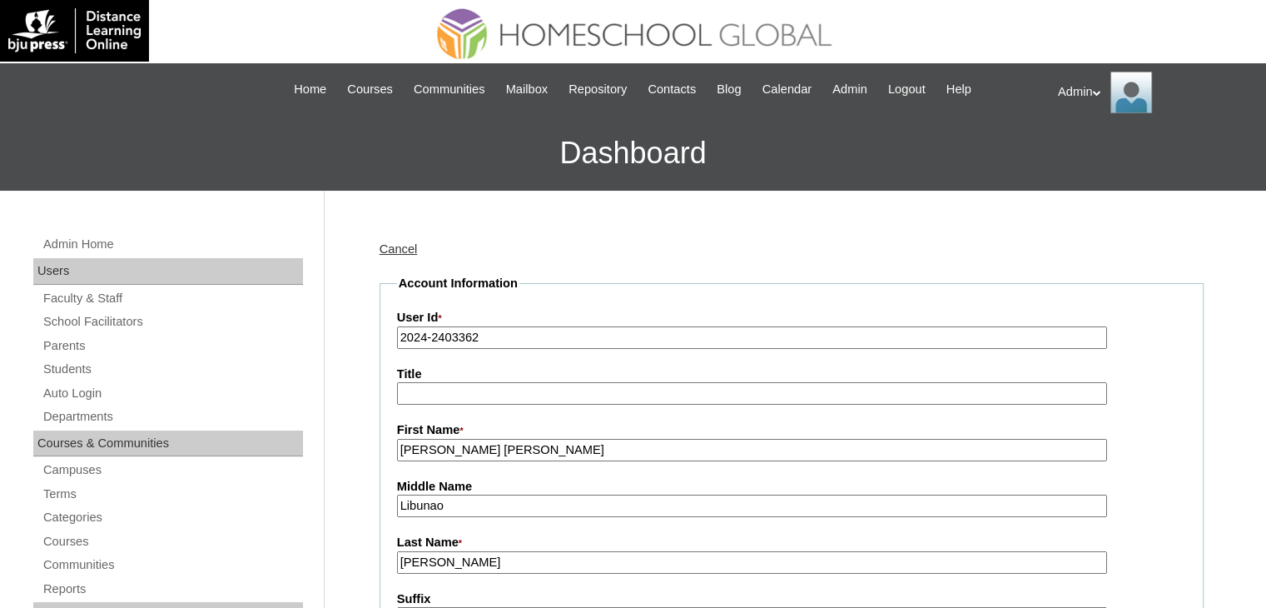
click at [520, 327] on input "2024-2403362" at bounding box center [752, 337] width 710 height 22
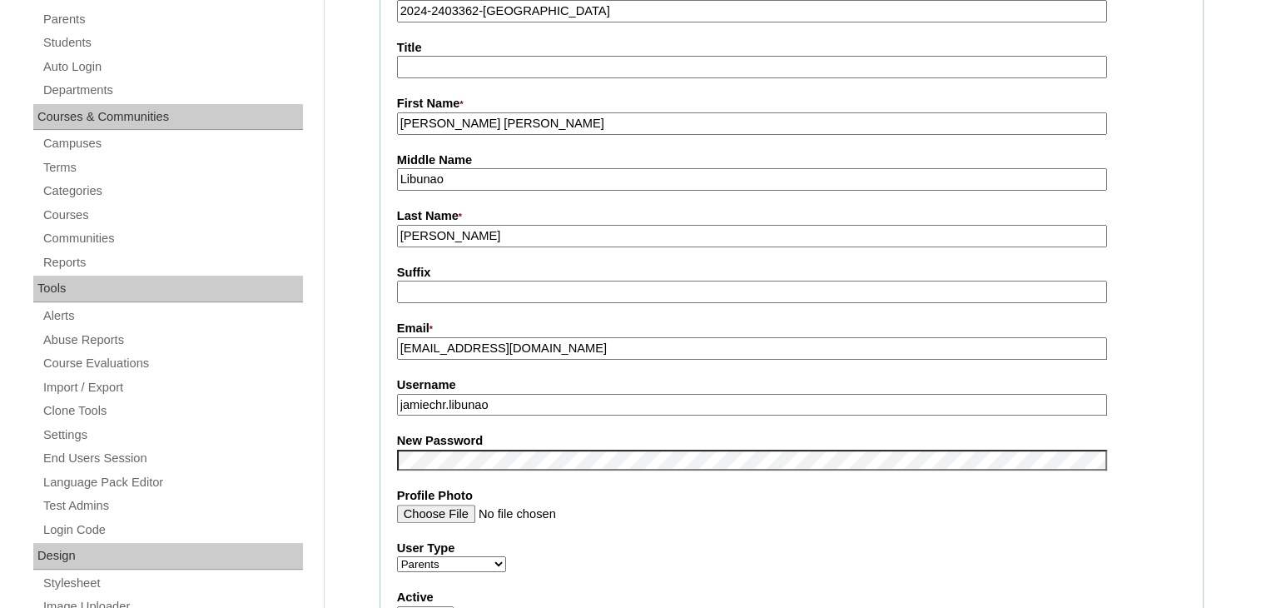
scroll to position [329, 0]
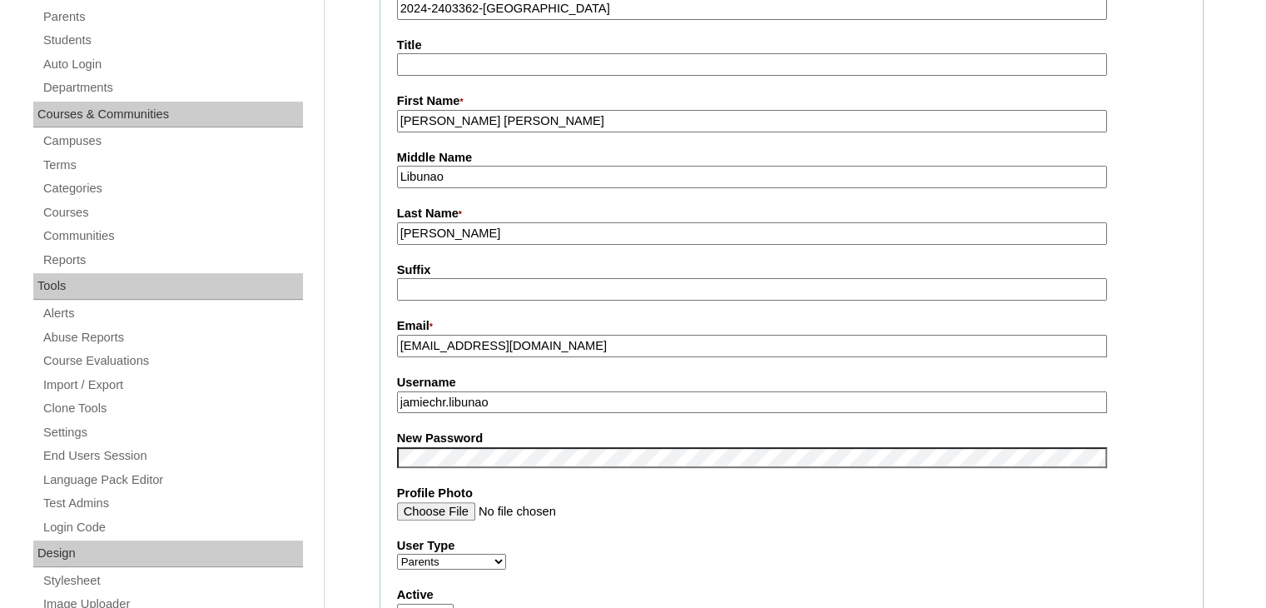
type input "2024-2403362-Yudu"
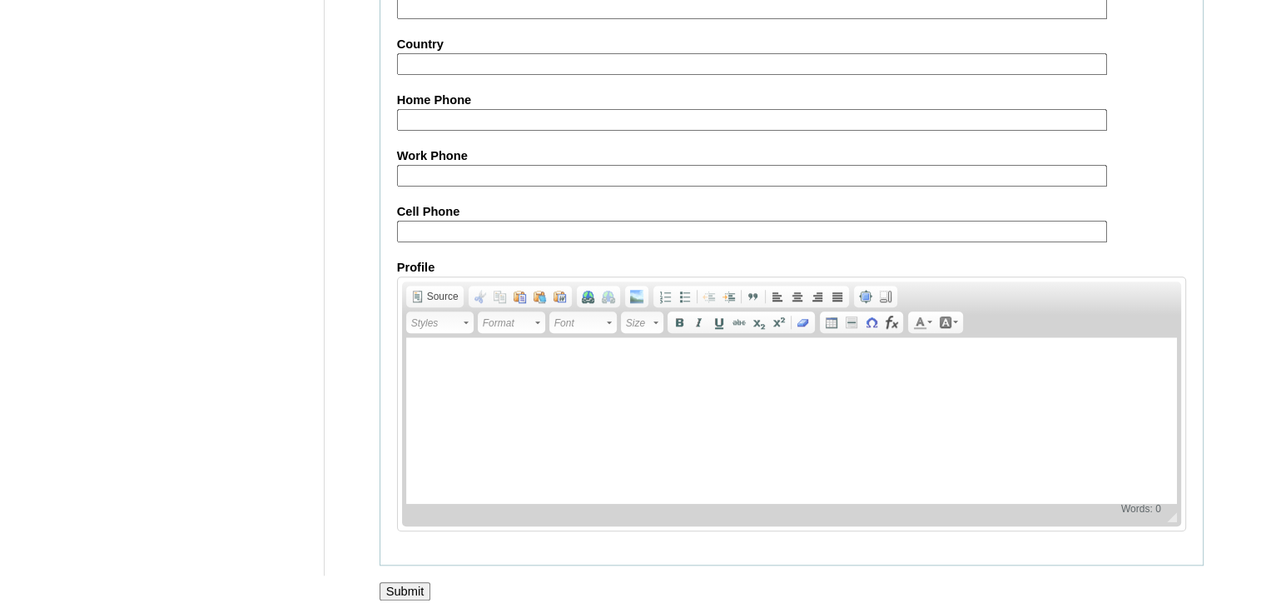
scroll to position [1563, 0]
click at [400, 584] on input "Submit" at bounding box center [406, 592] width 52 height 18
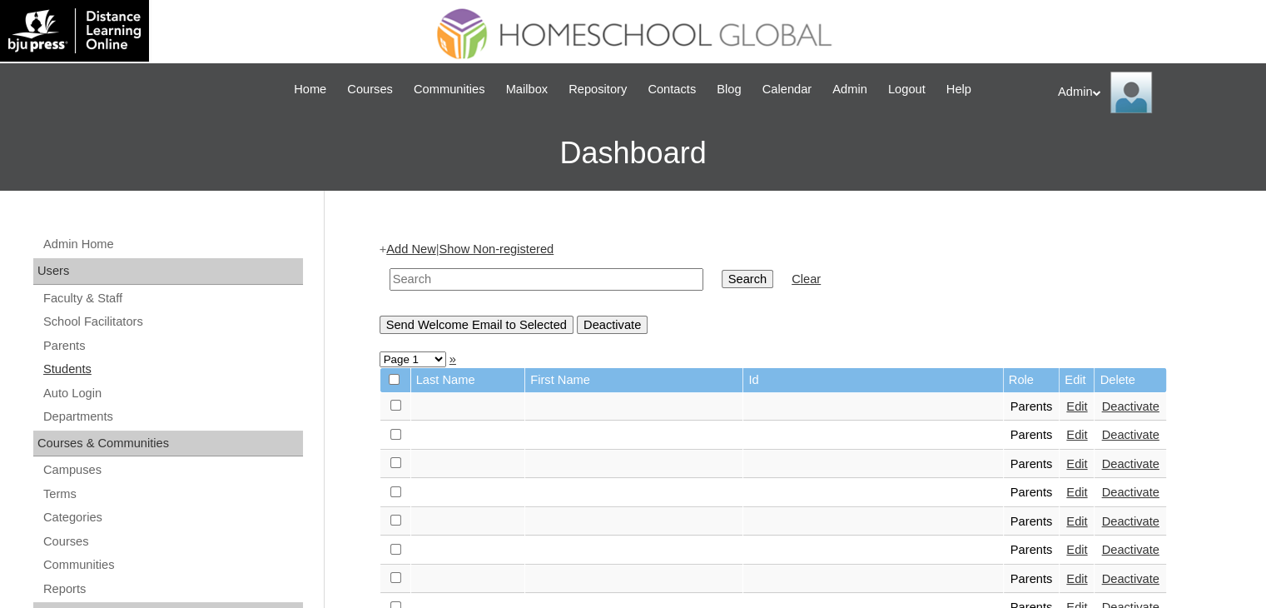
click at [92, 374] on link "Students" at bounding box center [172, 369] width 261 height 21
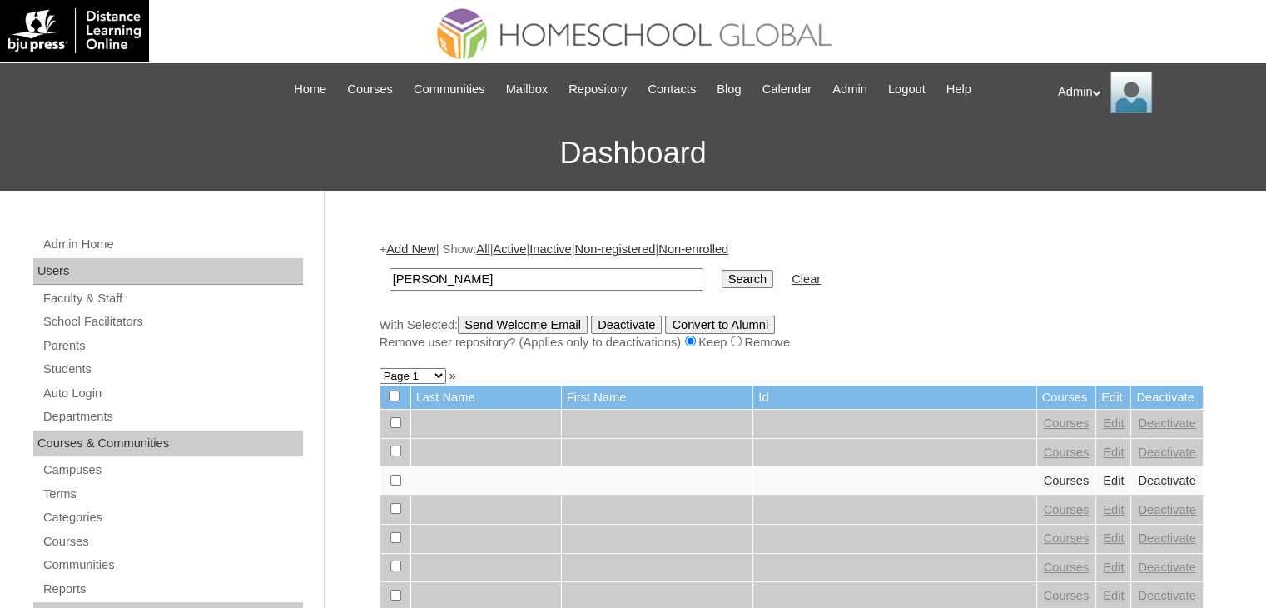
type input "[PERSON_NAME]"
click at [722, 276] on input "Search" at bounding box center [748, 279] width 52 height 18
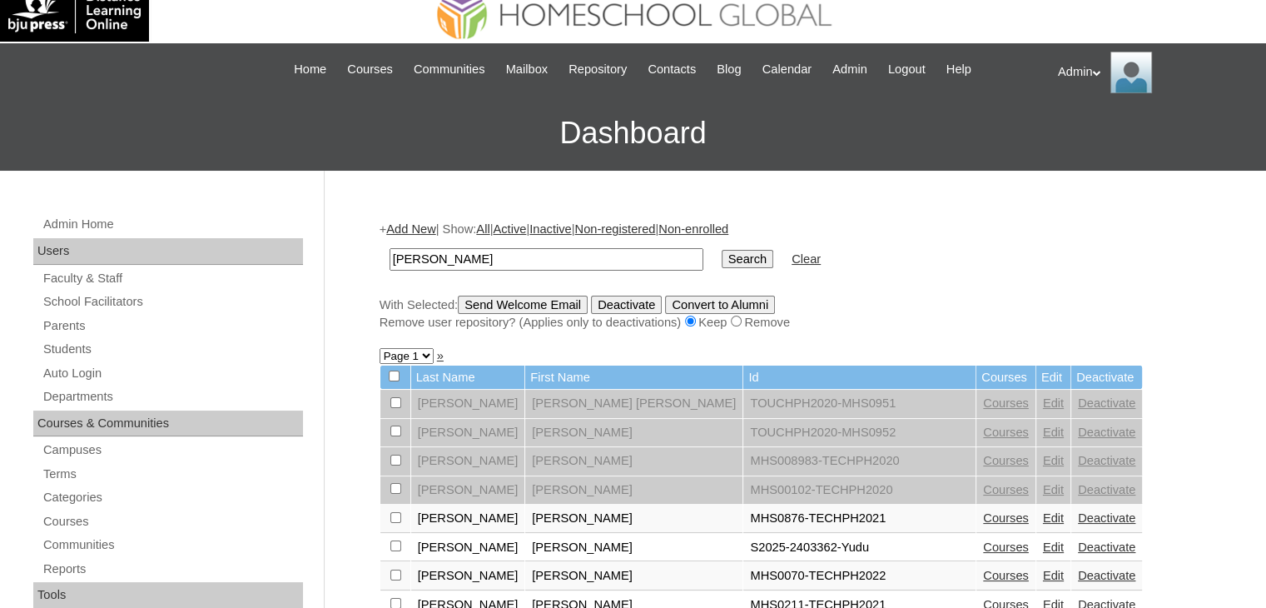
scroll to position [196, 0]
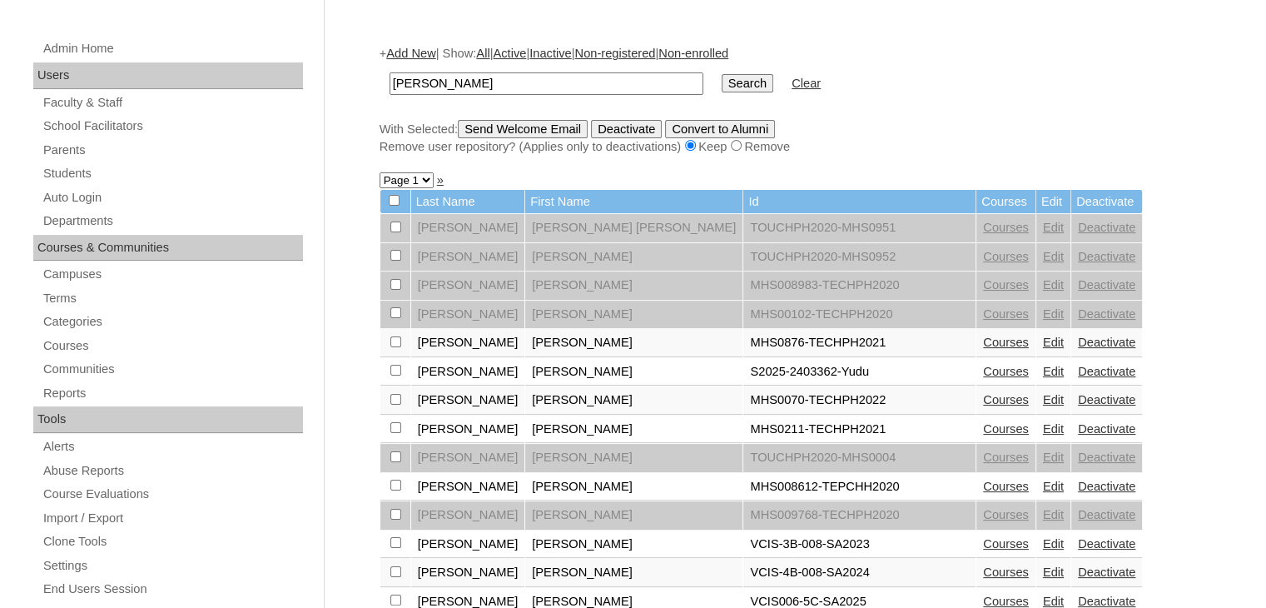
click at [983, 365] on link "Courses" at bounding box center [1006, 371] width 46 height 13
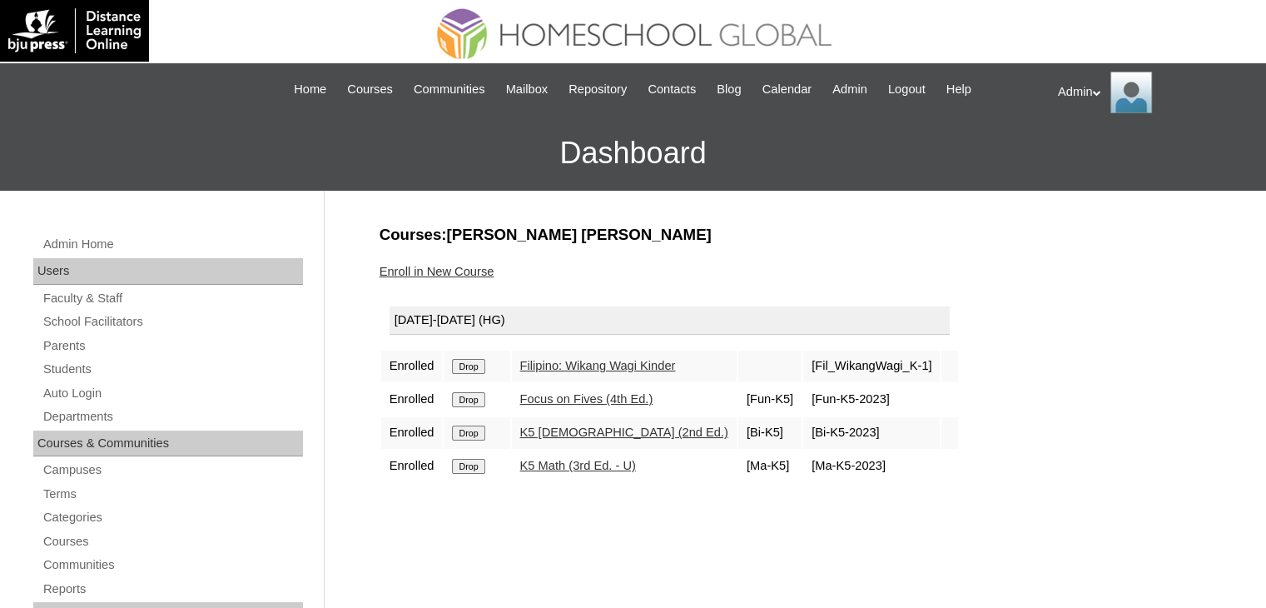
click at [470, 369] on input "Drop" at bounding box center [468, 366] width 32 height 15
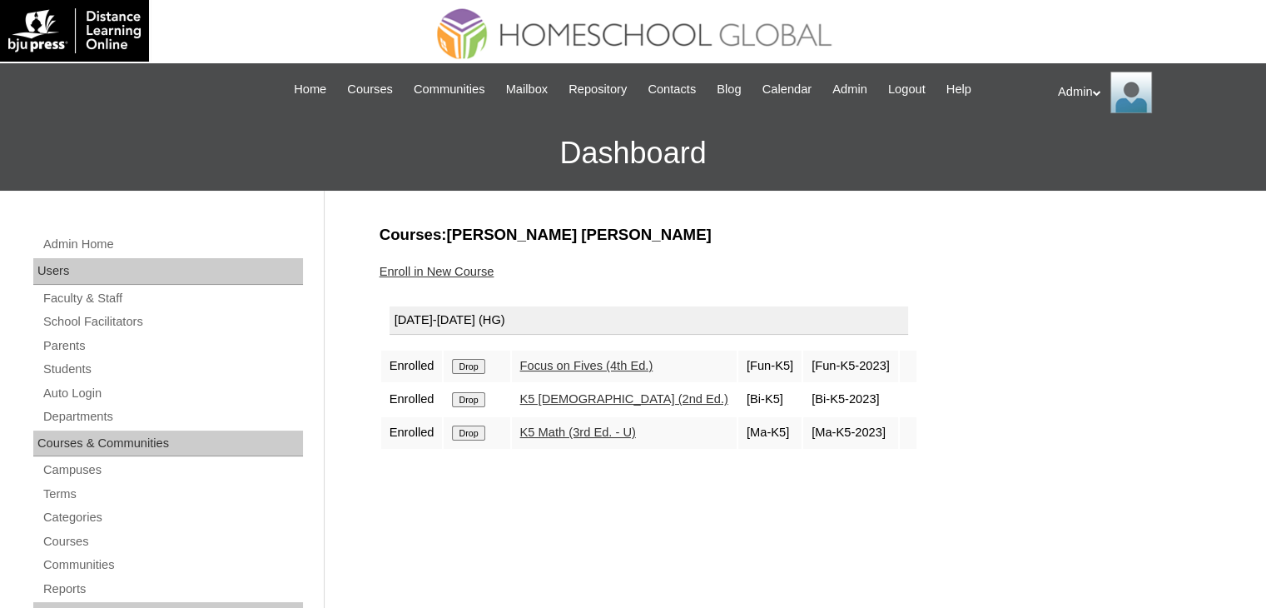
click at [470, 369] on input "Drop" at bounding box center [468, 366] width 32 height 15
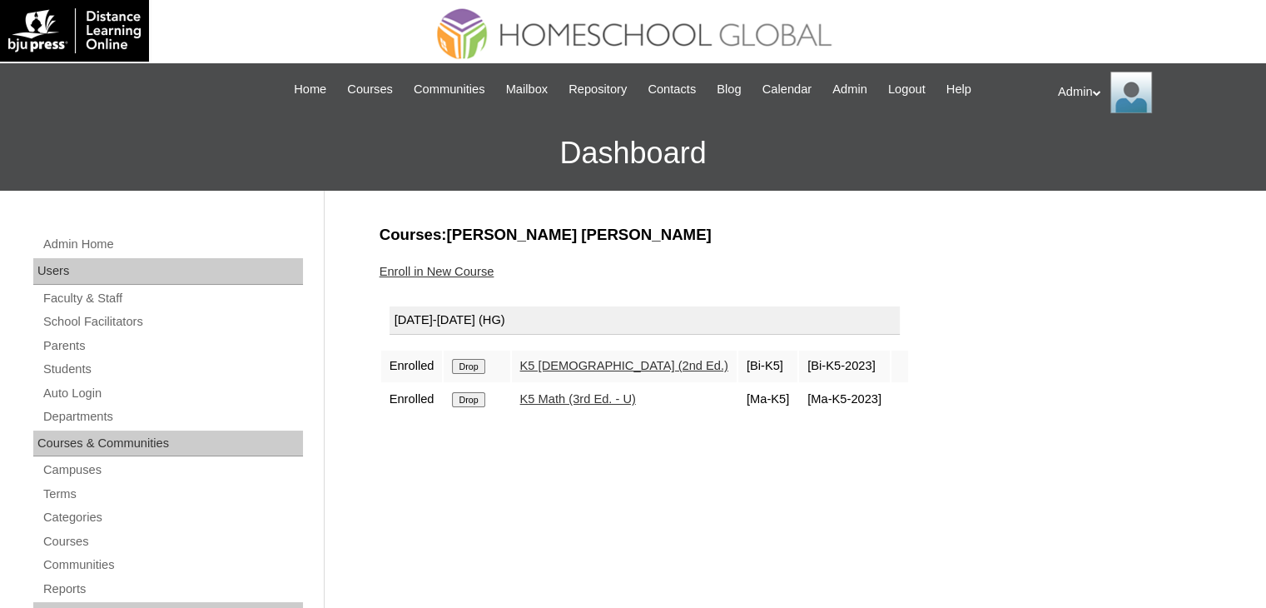
click at [470, 369] on input "Drop" at bounding box center [468, 366] width 32 height 15
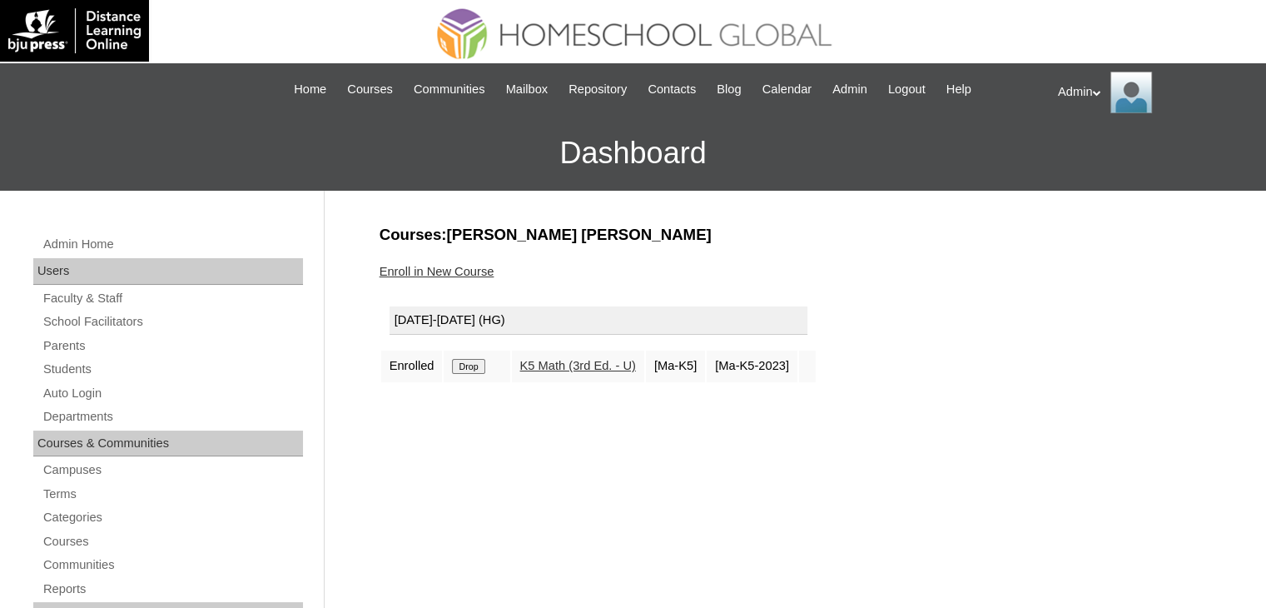
click at [470, 369] on input "Drop" at bounding box center [468, 366] width 32 height 15
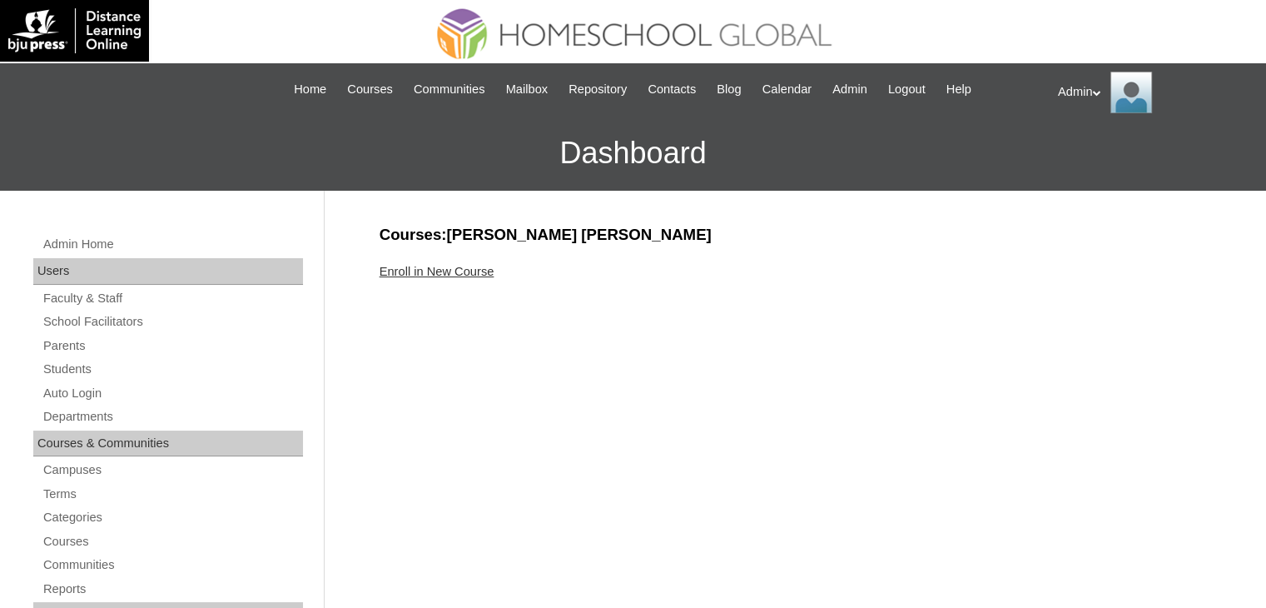
click at [456, 270] on link "Enroll in New Course" at bounding box center [437, 271] width 115 height 13
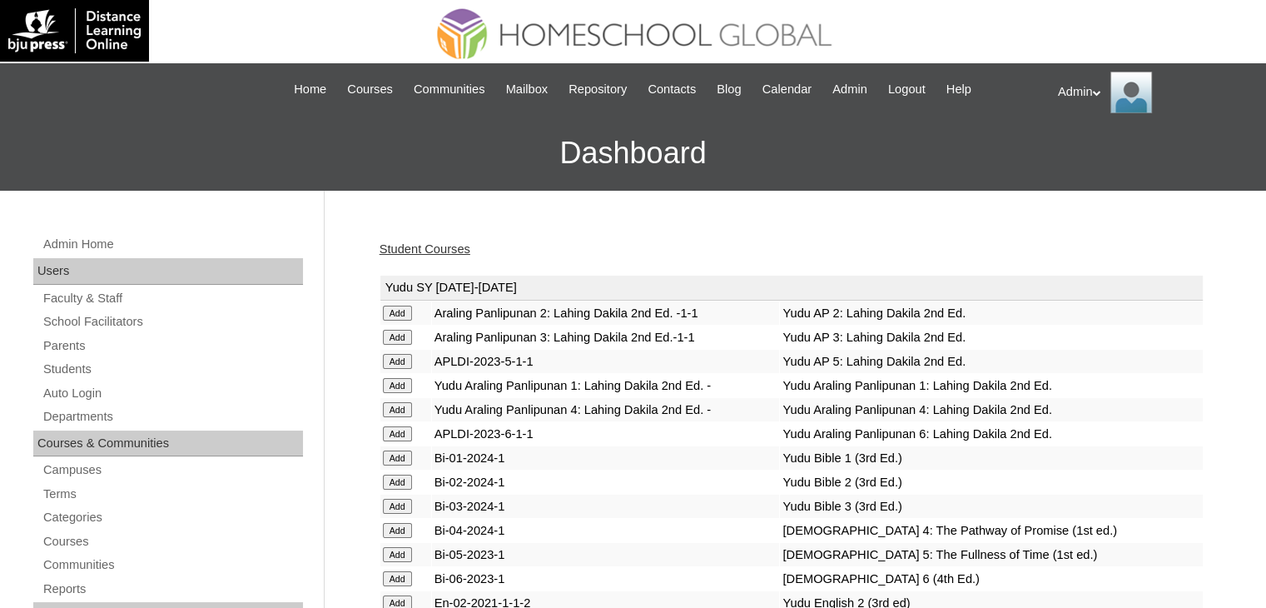
click at [393, 457] on input "Add" at bounding box center [397, 457] width 29 height 15
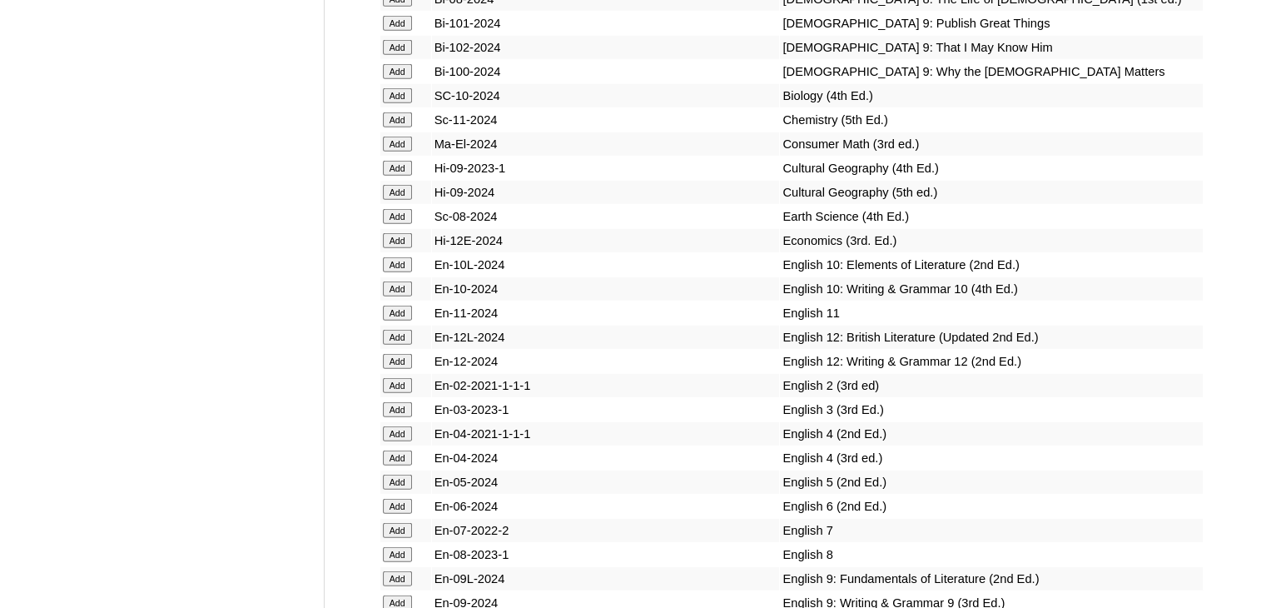
scroll to position [846, 0]
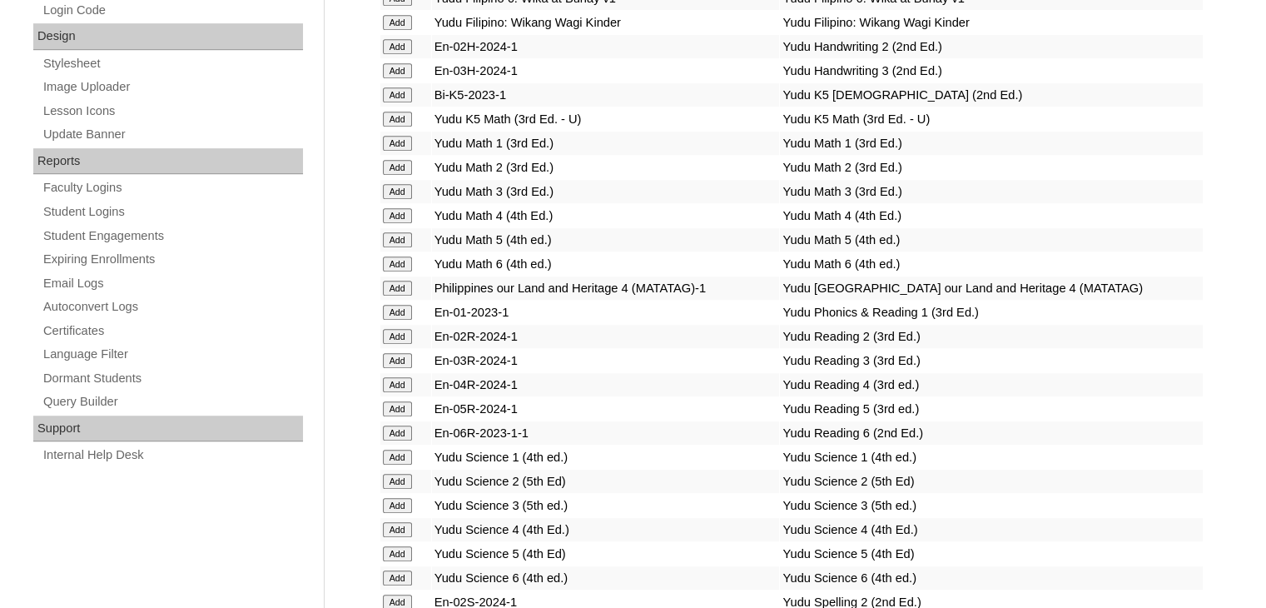
click at [398, 305] on input "Add" at bounding box center [397, 312] width 29 height 15
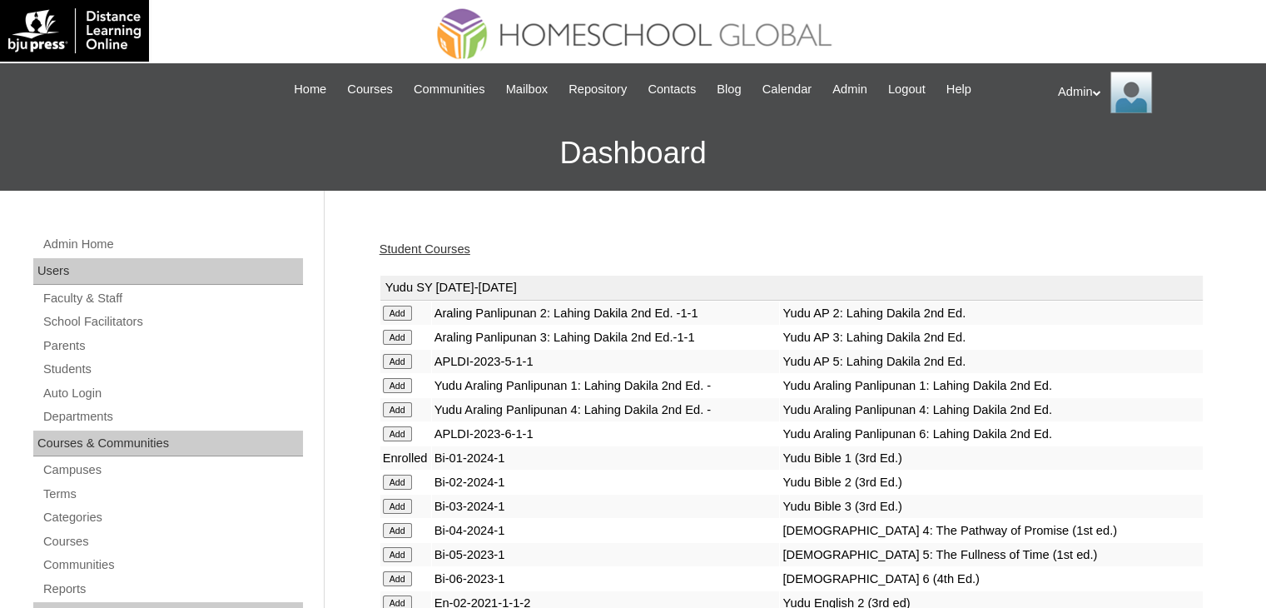
scroll to position [654, 0]
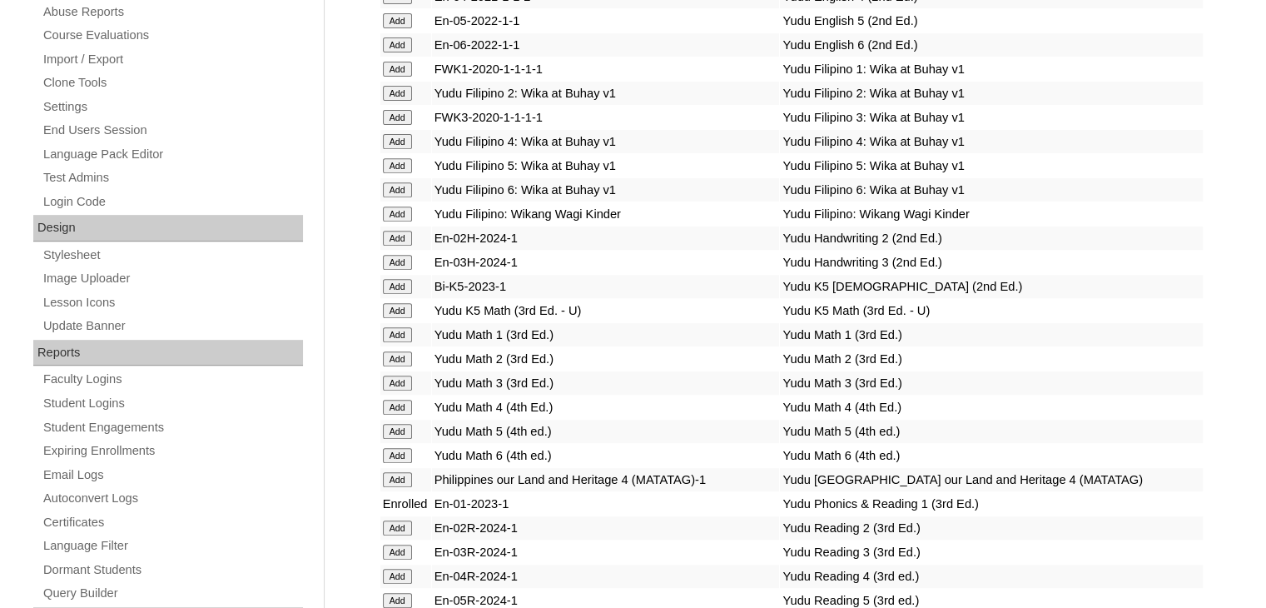
click at [400, 327] on input "Add" at bounding box center [397, 334] width 29 height 15
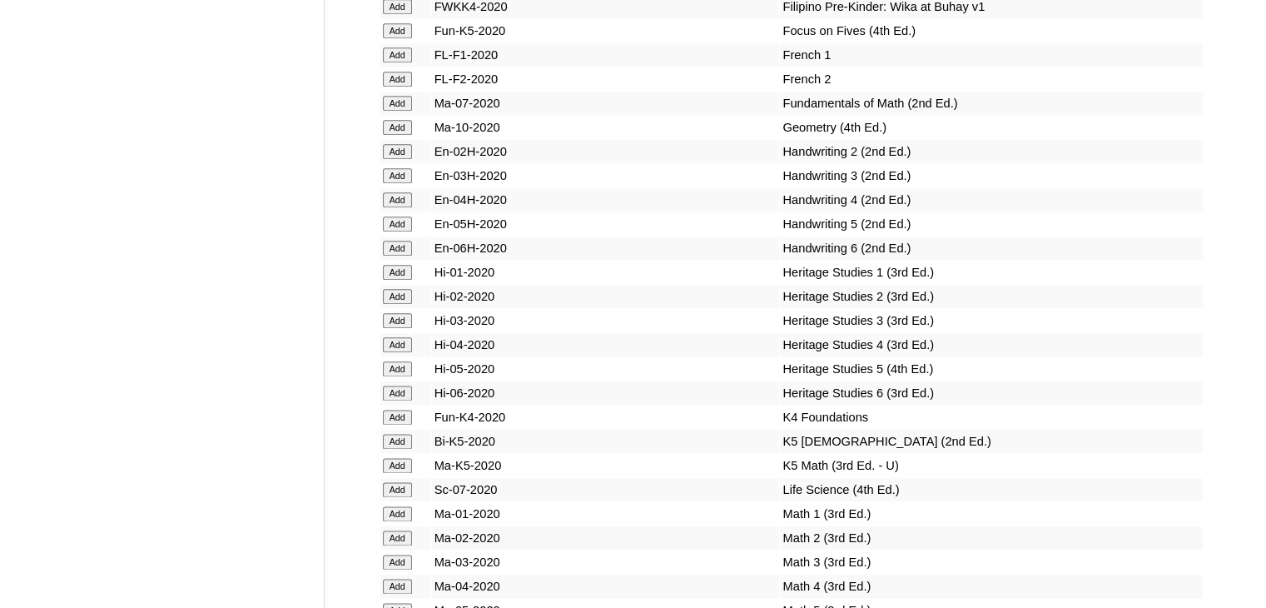
scroll to position [990, 0]
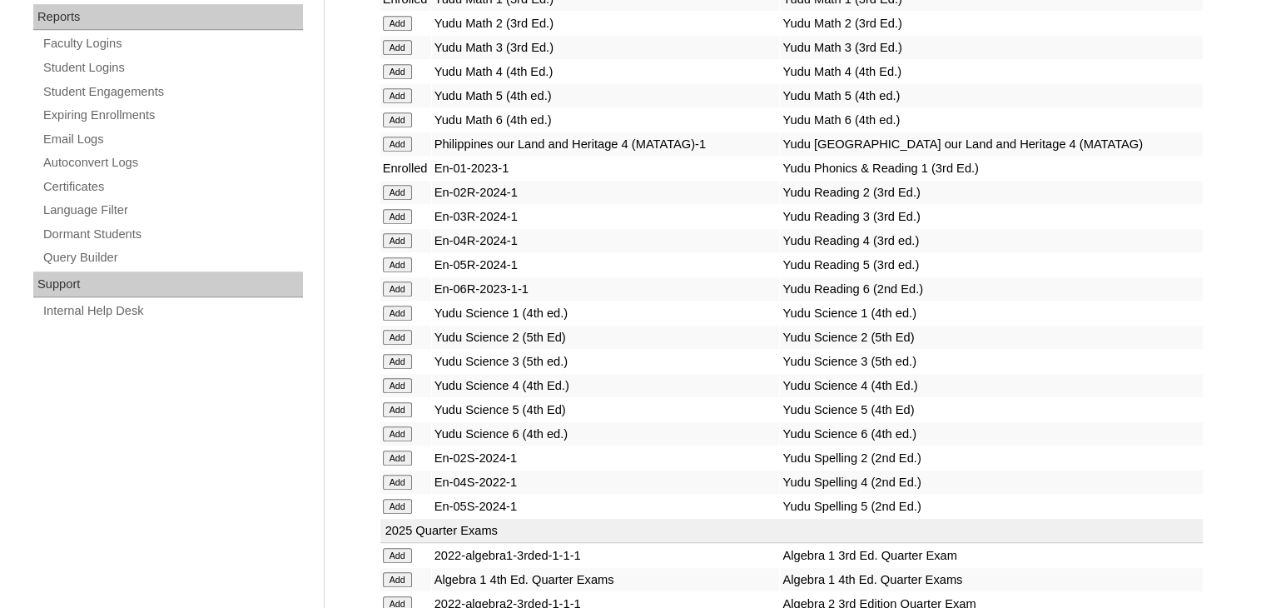
click at [400, 306] on input "Add" at bounding box center [397, 313] width 29 height 15
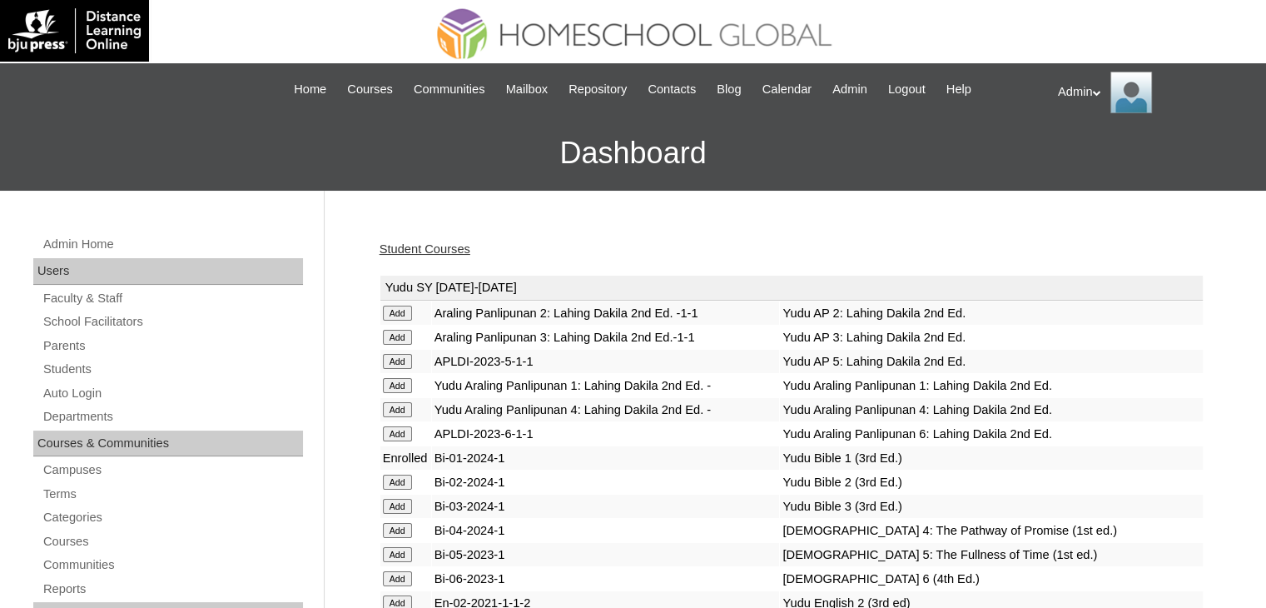
click at [400, 380] on input "Add" at bounding box center [397, 385] width 29 height 15
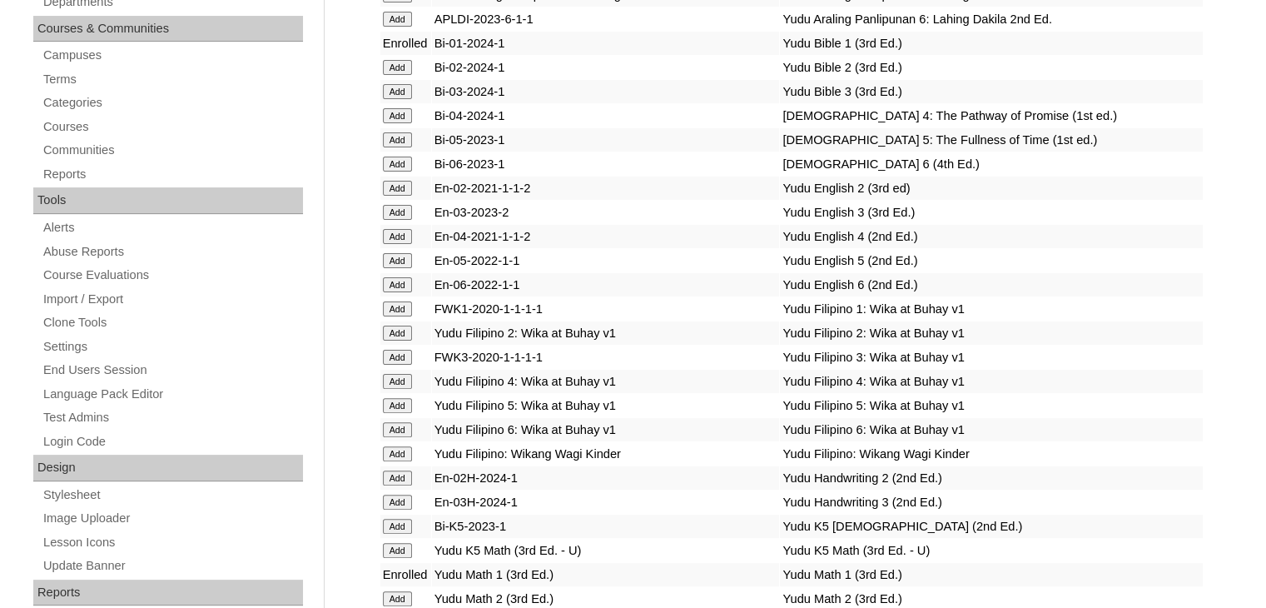
click at [399, 307] on input "Add" at bounding box center [397, 308] width 29 height 15
